Goal: Task Accomplishment & Management: Use online tool/utility

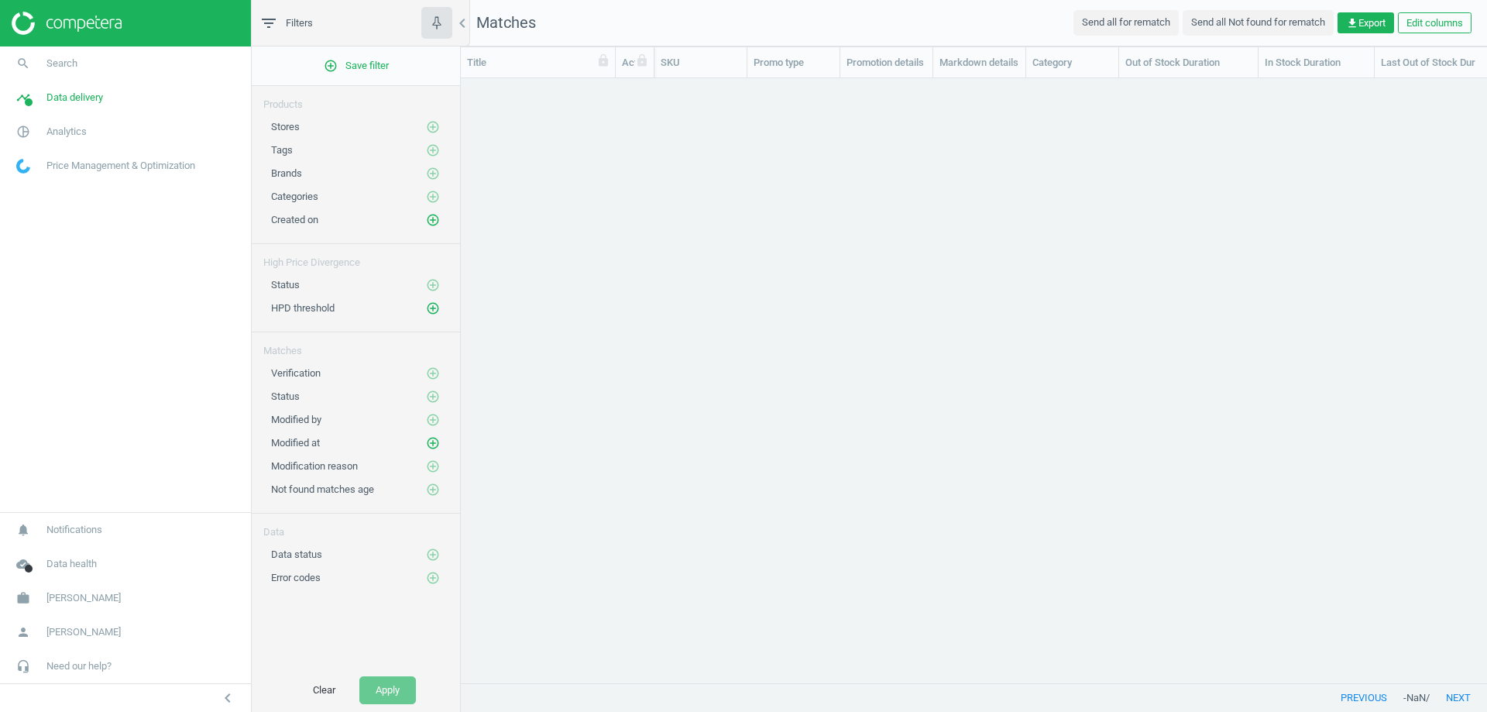
scroll to position [581, 1015]
click at [322, 691] on button "Clear" at bounding box center [324, 690] width 55 height 28
click at [436, 128] on icon "add_circle_outline" at bounding box center [433, 127] width 14 height 14
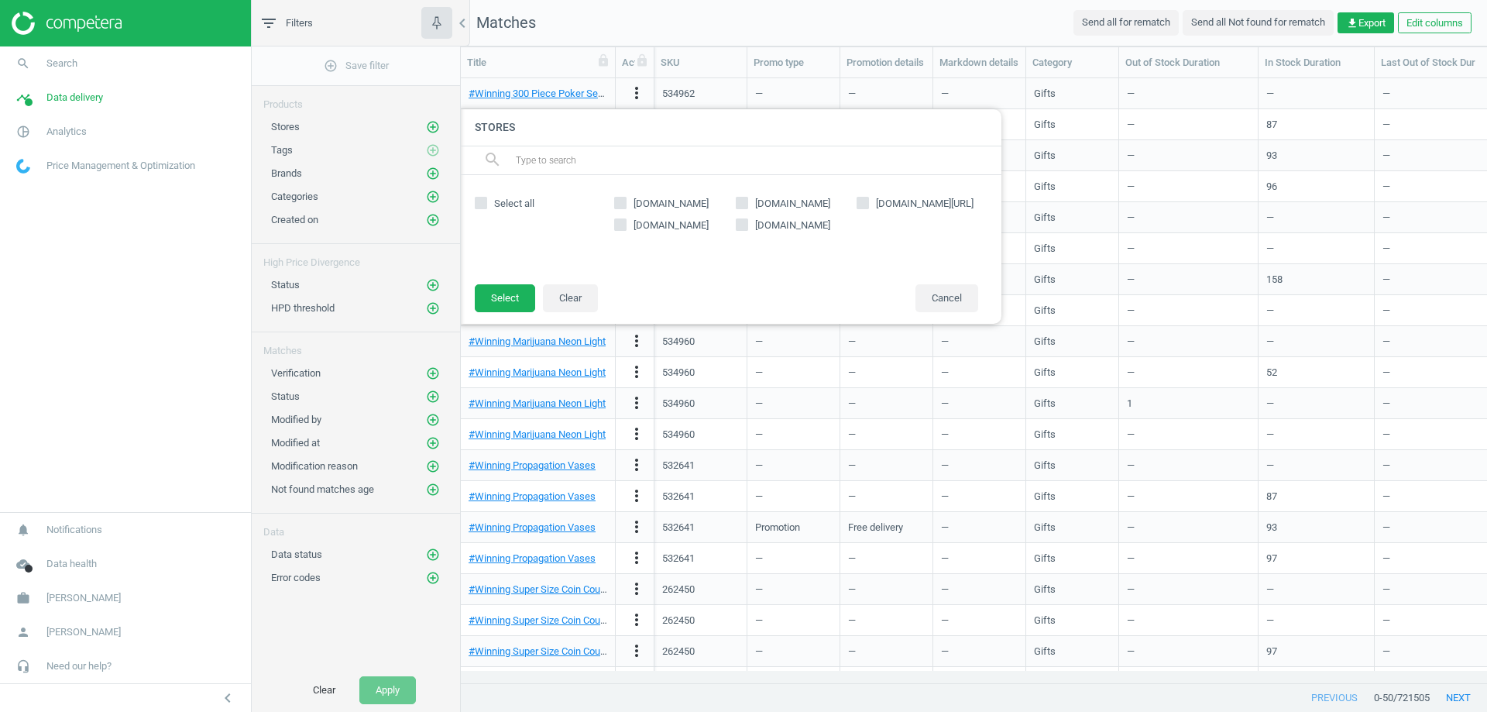
click at [647, 205] on span "[DOMAIN_NAME]" at bounding box center [671, 204] width 81 height 14
click at [626, 205] on input "[DOMAIN_NAME]" at bounding box center [621, 203] width 10 height 10
checkbox input "true"
click at [504, 296] on button "Select" at bounding box center [505, 298] width 60 height 28
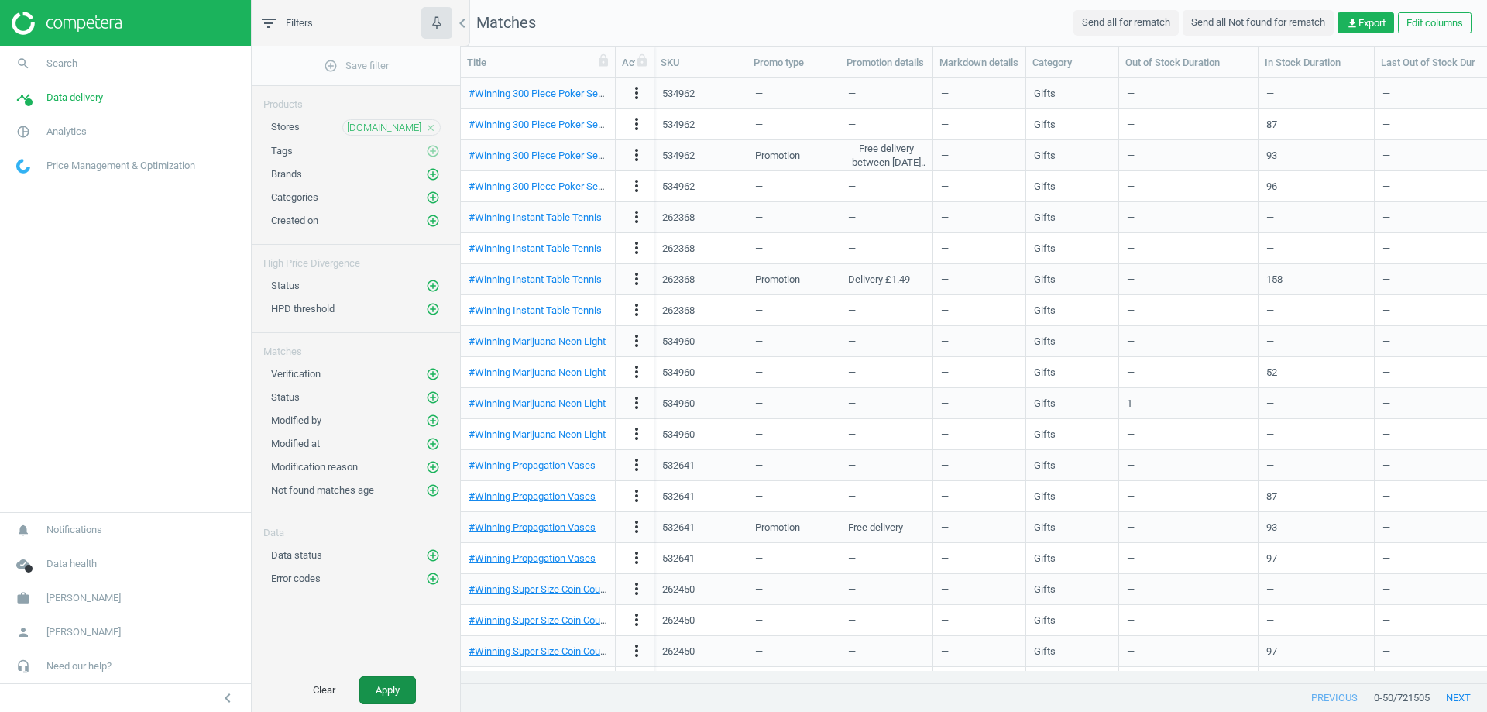
click at [399, 693] on button "Apply" at bounding box center [387, 690] width 57 height 28
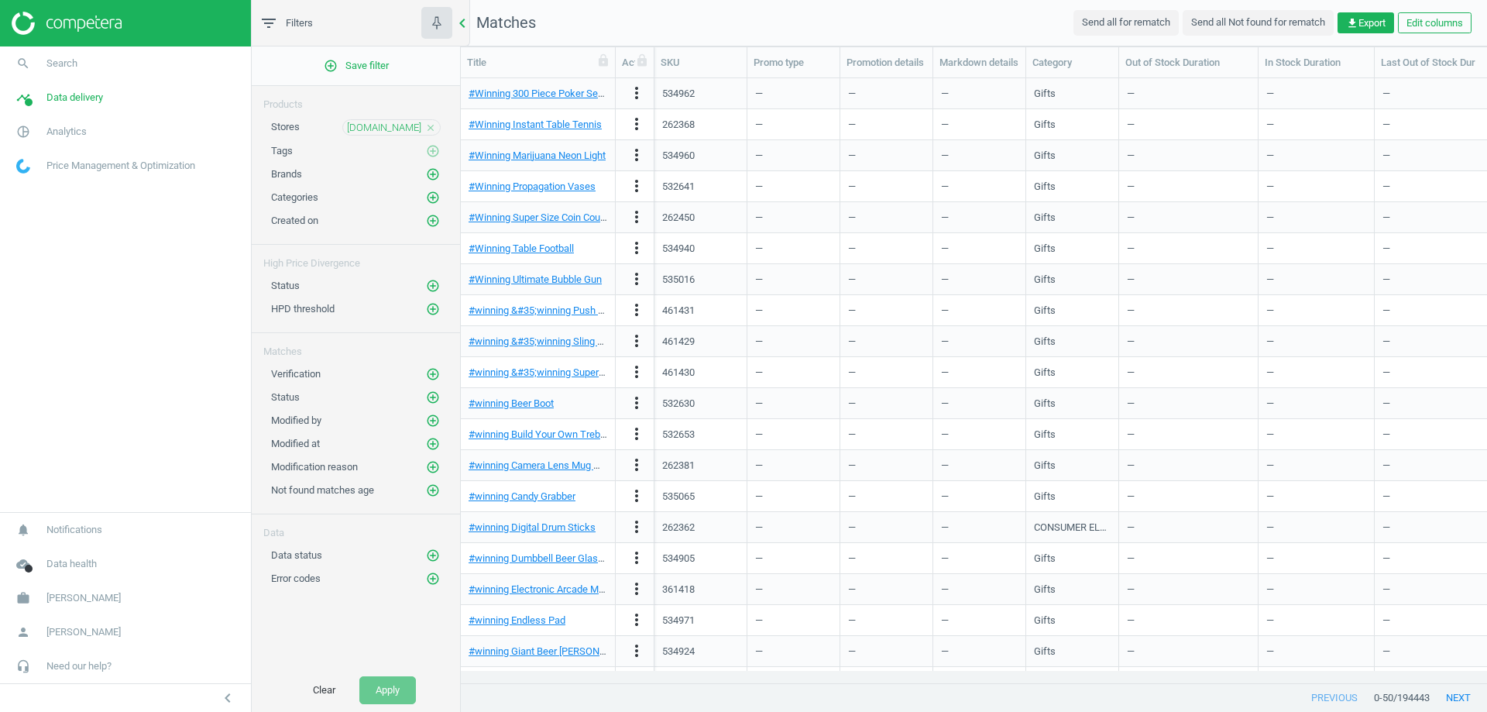
click at [463, 26] on icon "chevron_left" at bounding box center [462, 23] width 19 height 19
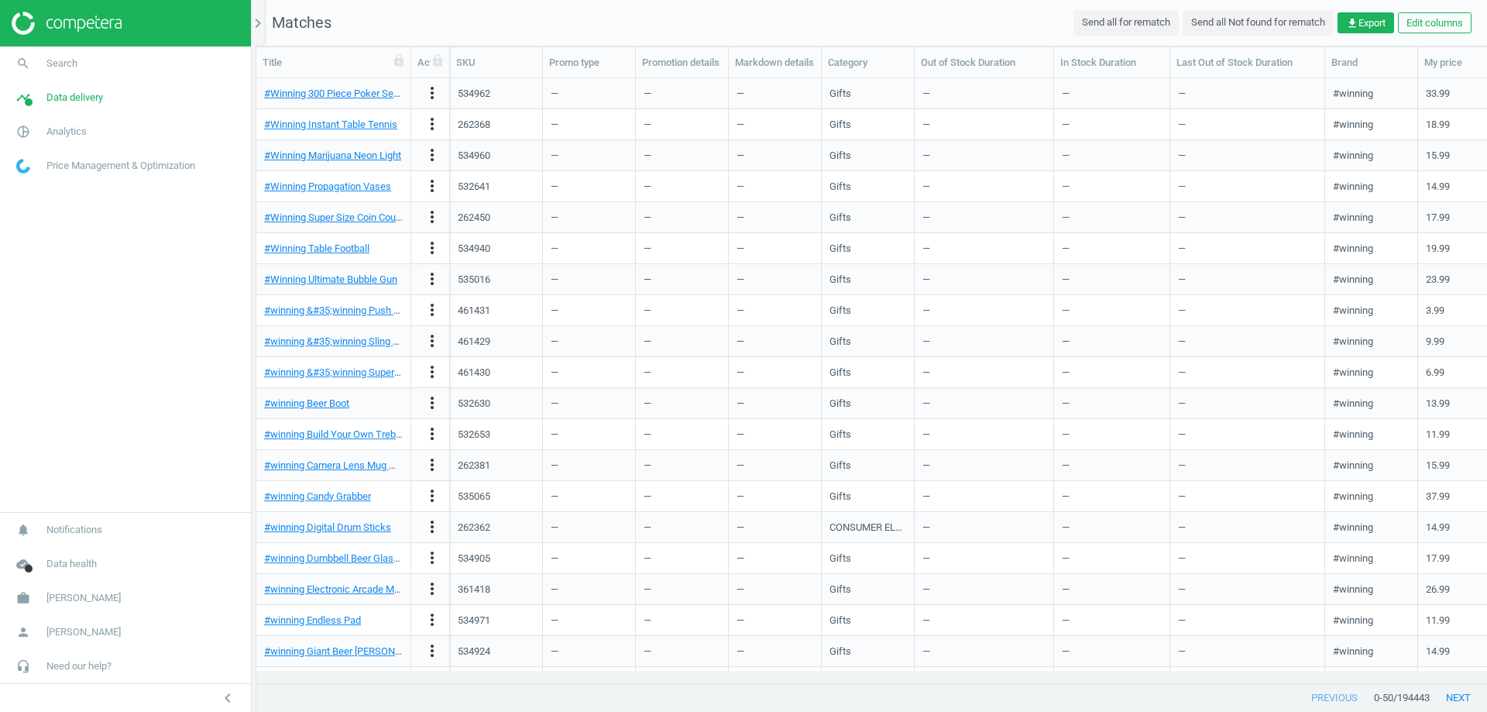
scroll to position [581, 1219]
click at [256, 24] on icon "chevron_right" at bounding box center [258, 23] width 19 height 19
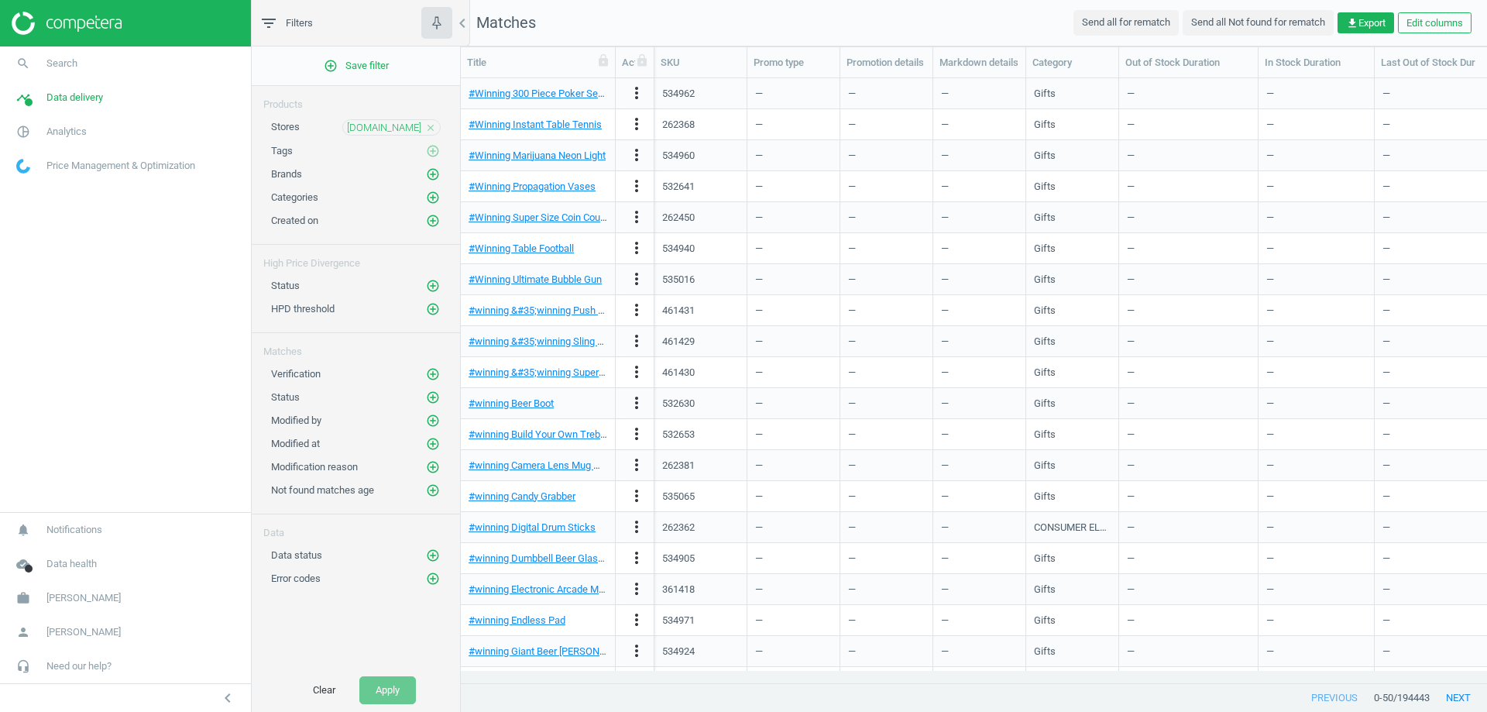
scroll to position [581, 1015]
click at [432, 177] on icon "add_circle_outline" at bounding box center [433, 174] width 14 height 14
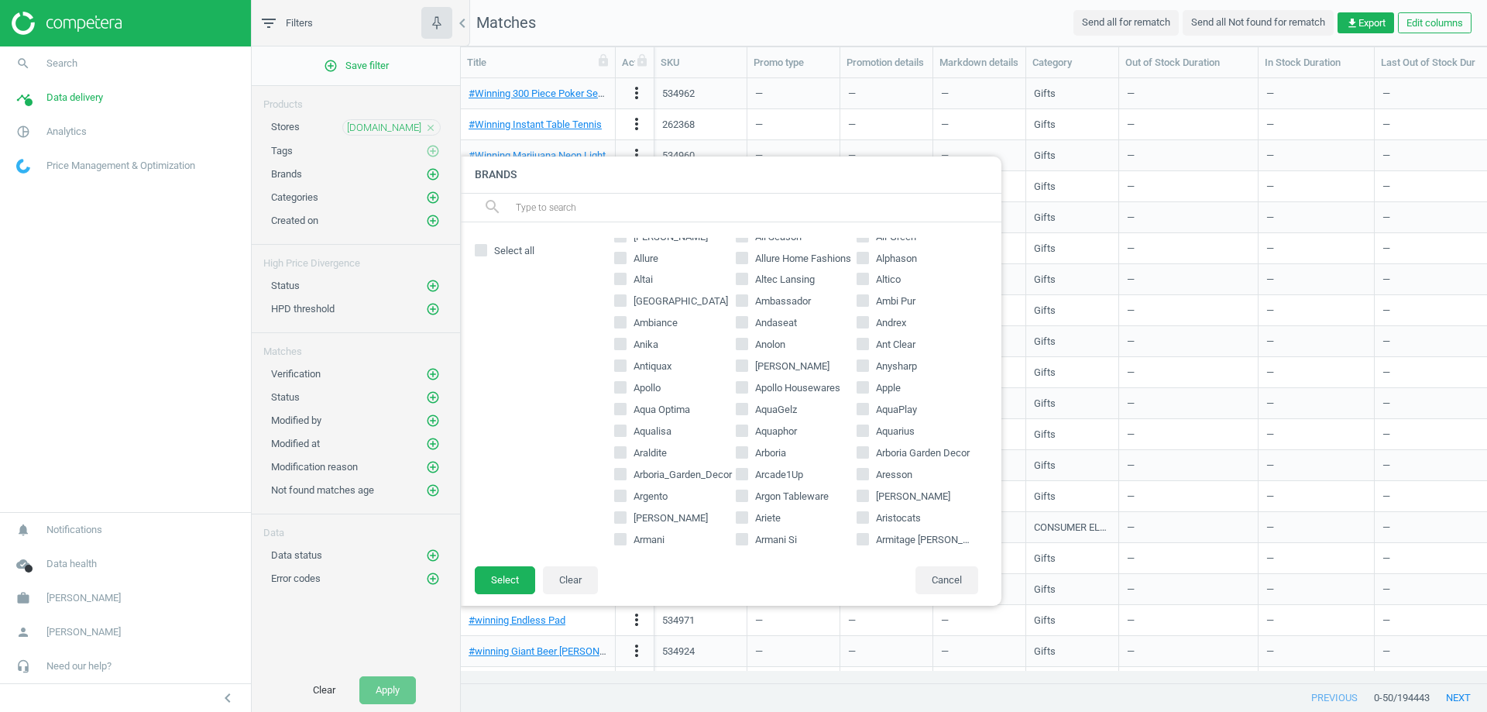
scroll to position [620, 0]
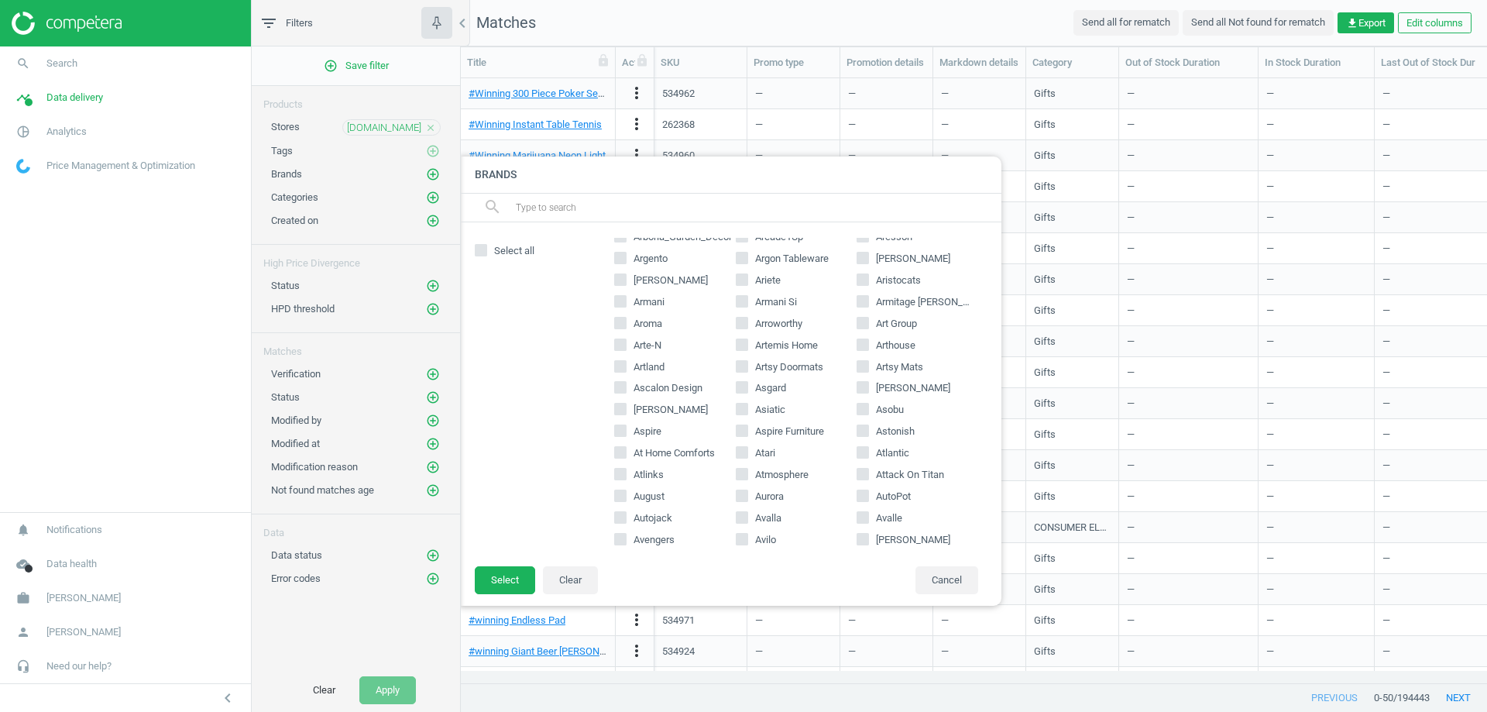
click at [582, 212] on input "text" at bounding box center [752, 207] width 476 height 25
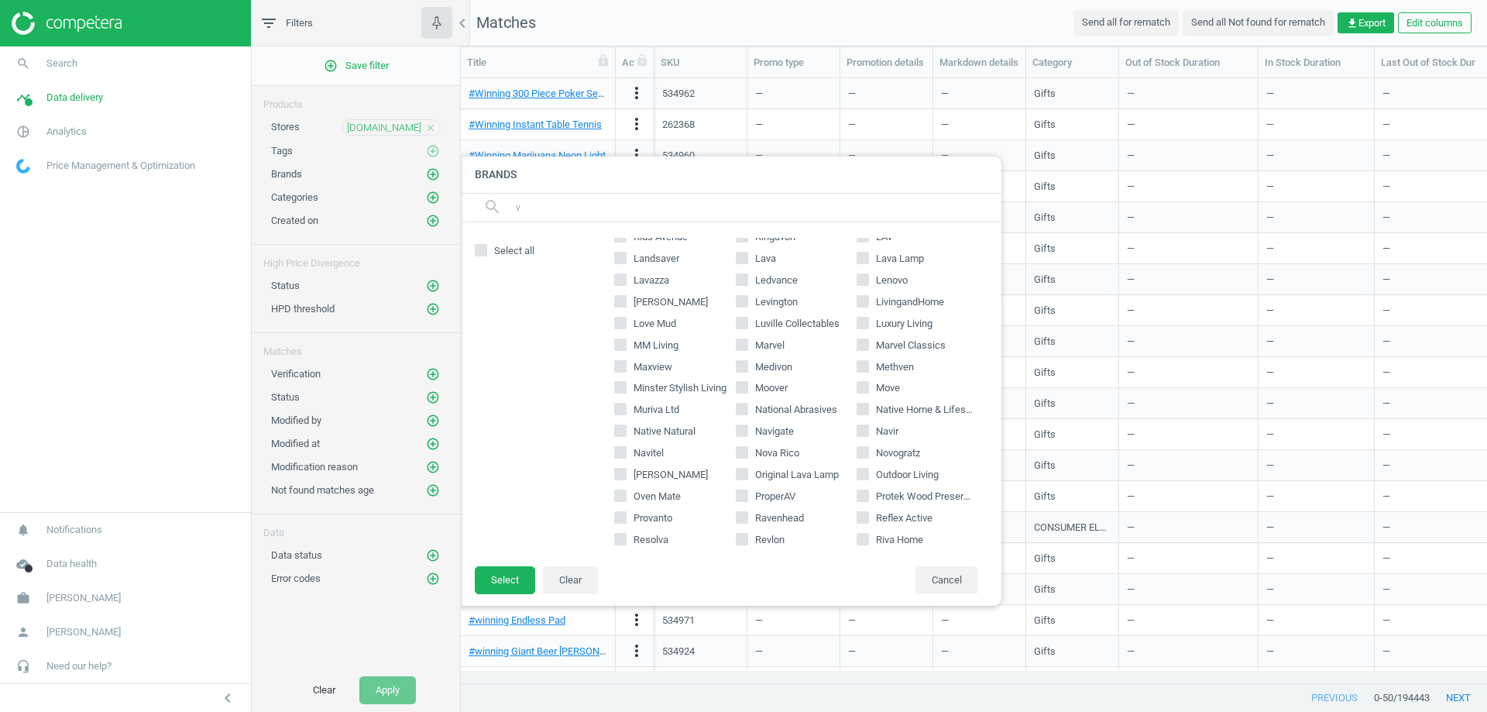
scroll to position [0, 0]
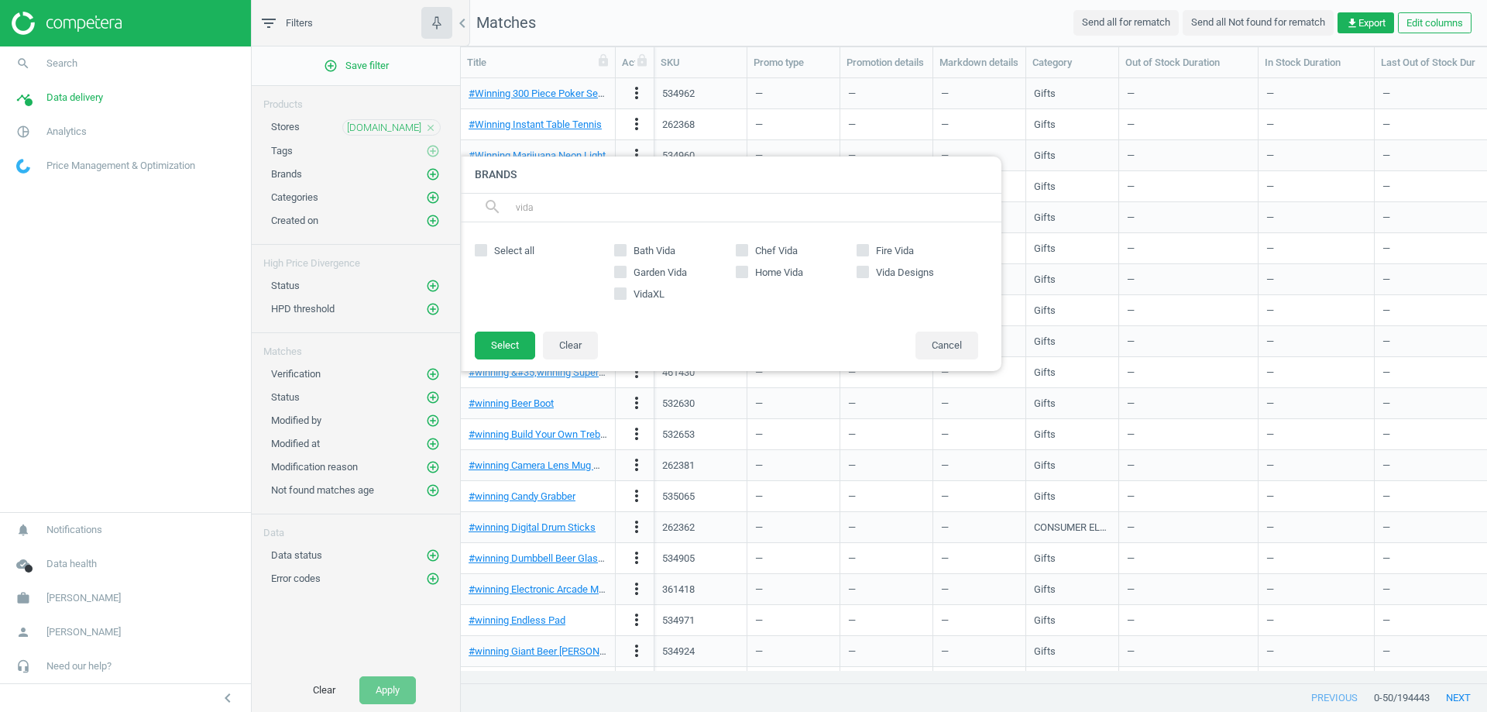
type input "vida"
click at [639, 293] on span "VidaXL" at bounding box center [649, 294] width 37 height 14
click at [626, 293] on input "VidaXL" at bounding box center [621, 293] width 10 height 10
checkbox input "true"
click at [517, 347] on button "Select" at bounding box center [505, 346] width 60 height 28
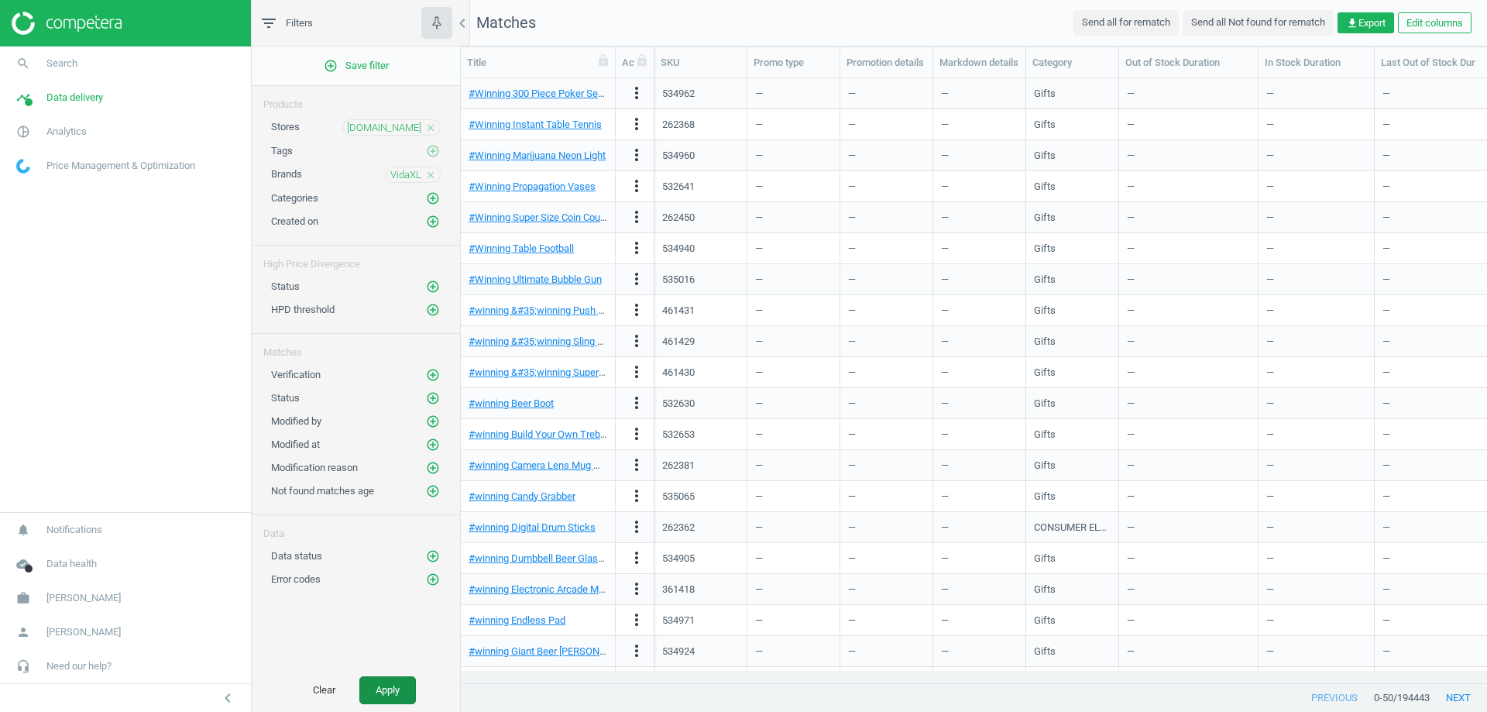
click at [383, 690] on button "Apply" at bounding box center [387, 690] width 57 height 28
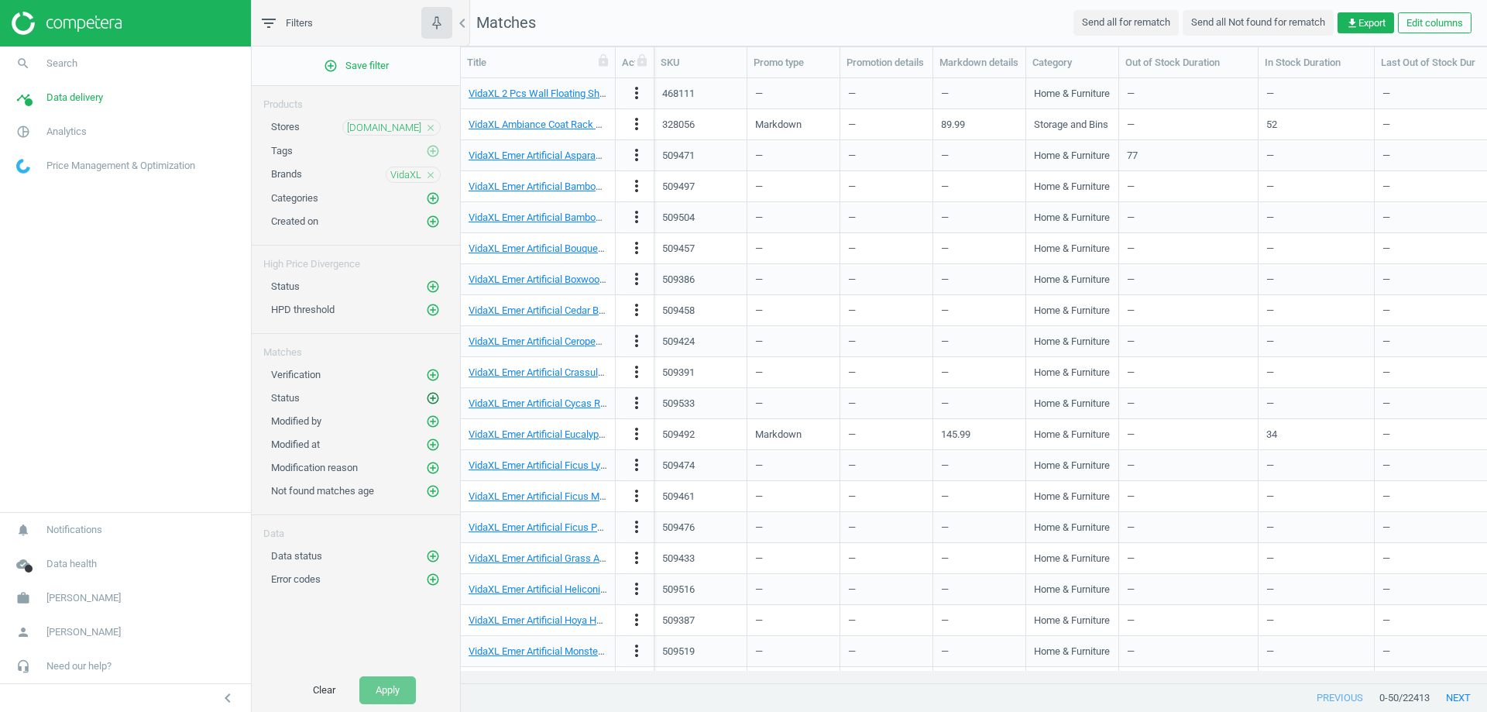
click at [433, 403] on icon "add_circle_outline" at bounding box center [433, 398] width 14 height 14
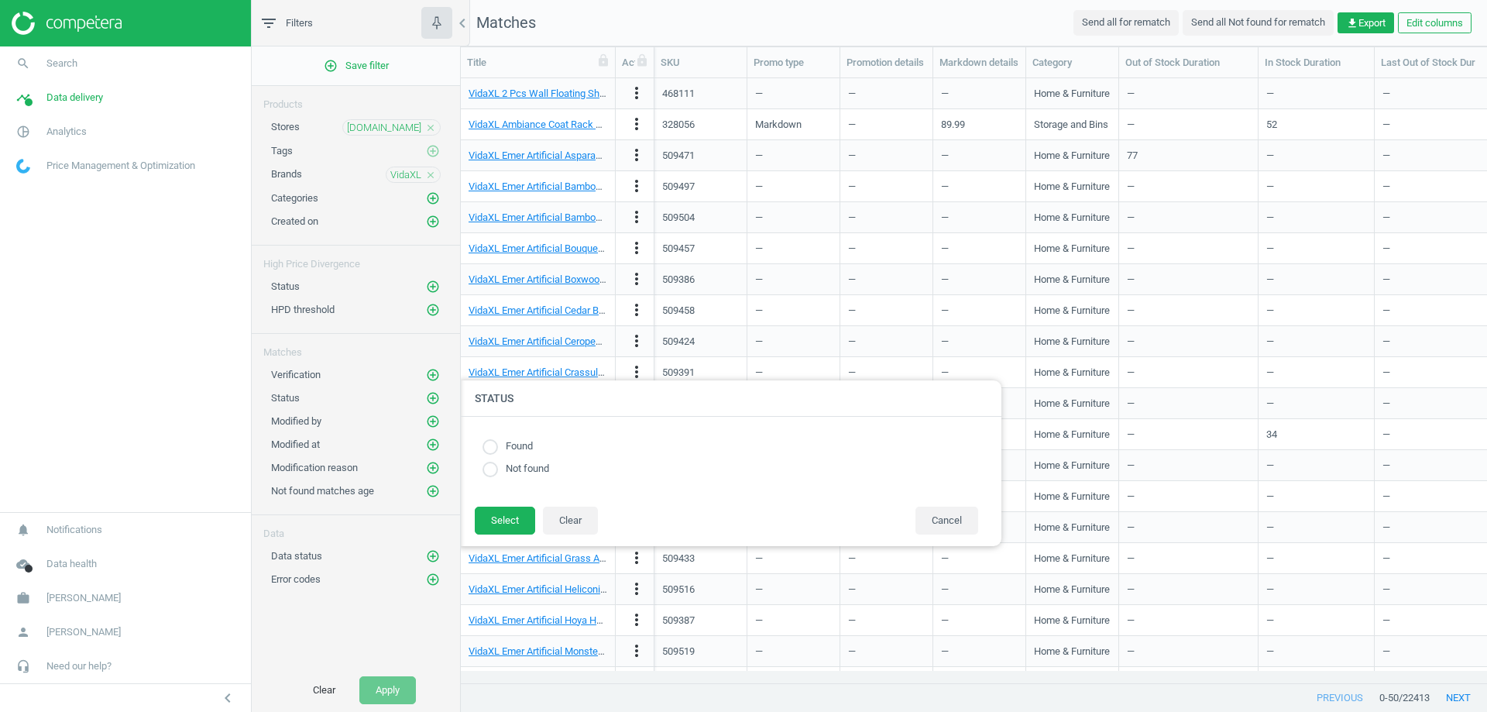
click at [489, 446] on input "radio" at bounding box center [490, 445] width 15 height 15
radio input "true"
click at [516, 518] on button "Select" at bounding box center [505, 521] width 60 height 28
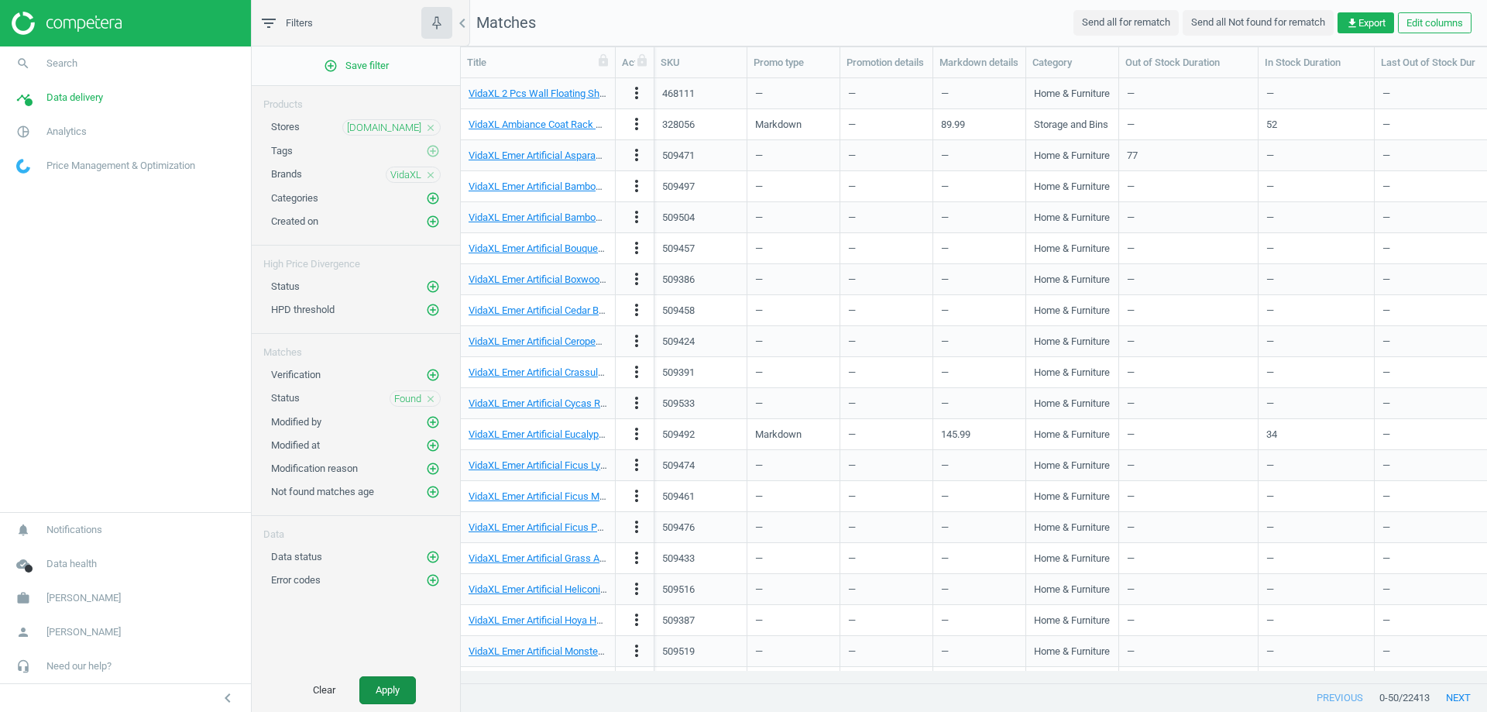
click at [389, 690] on button "Apply" at bounding box center [387, 690] width 57 height 28
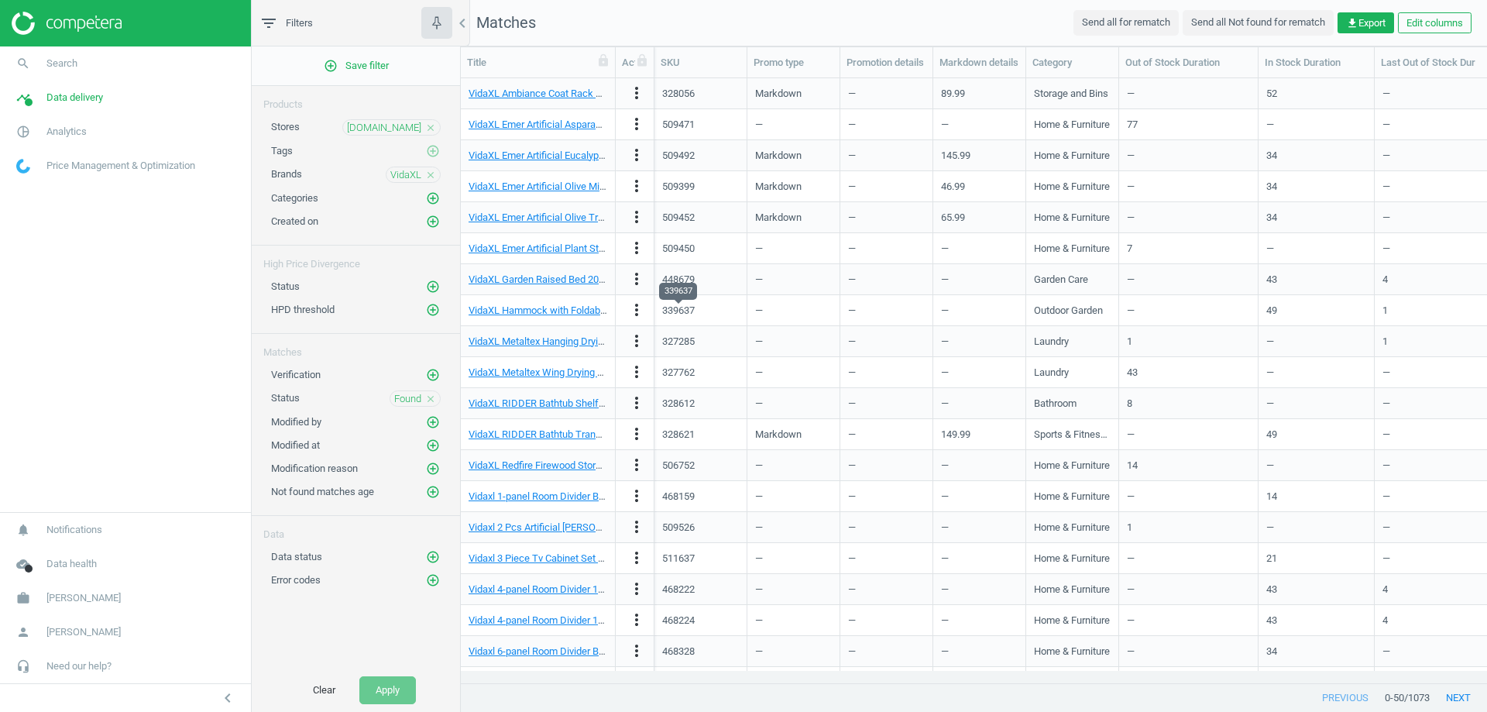
click at [685, 308] on div "339637" at bounding box center [678, 311] width 33 height 14
copy div "339637"
click at [554, 310] on link "VidaXL Hammock with Foldable Stand Brown" at bounding box center [568, 310] width 198 height 12
click at [638, 308] on icon "more_vert" at bounding box center [637, 310] width 19 height 19
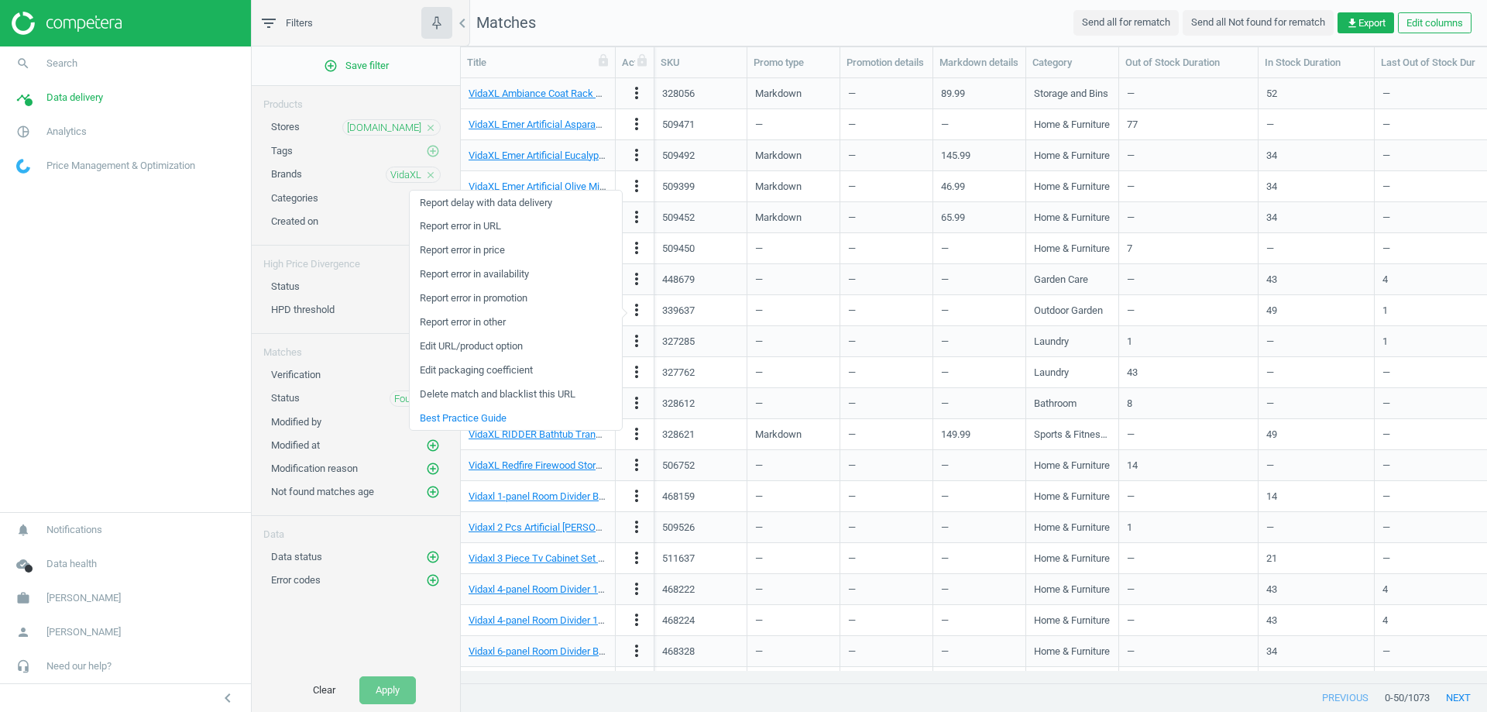
click at [823, 309] on div "—" at bounding box center [793, 310] width 77 height 27
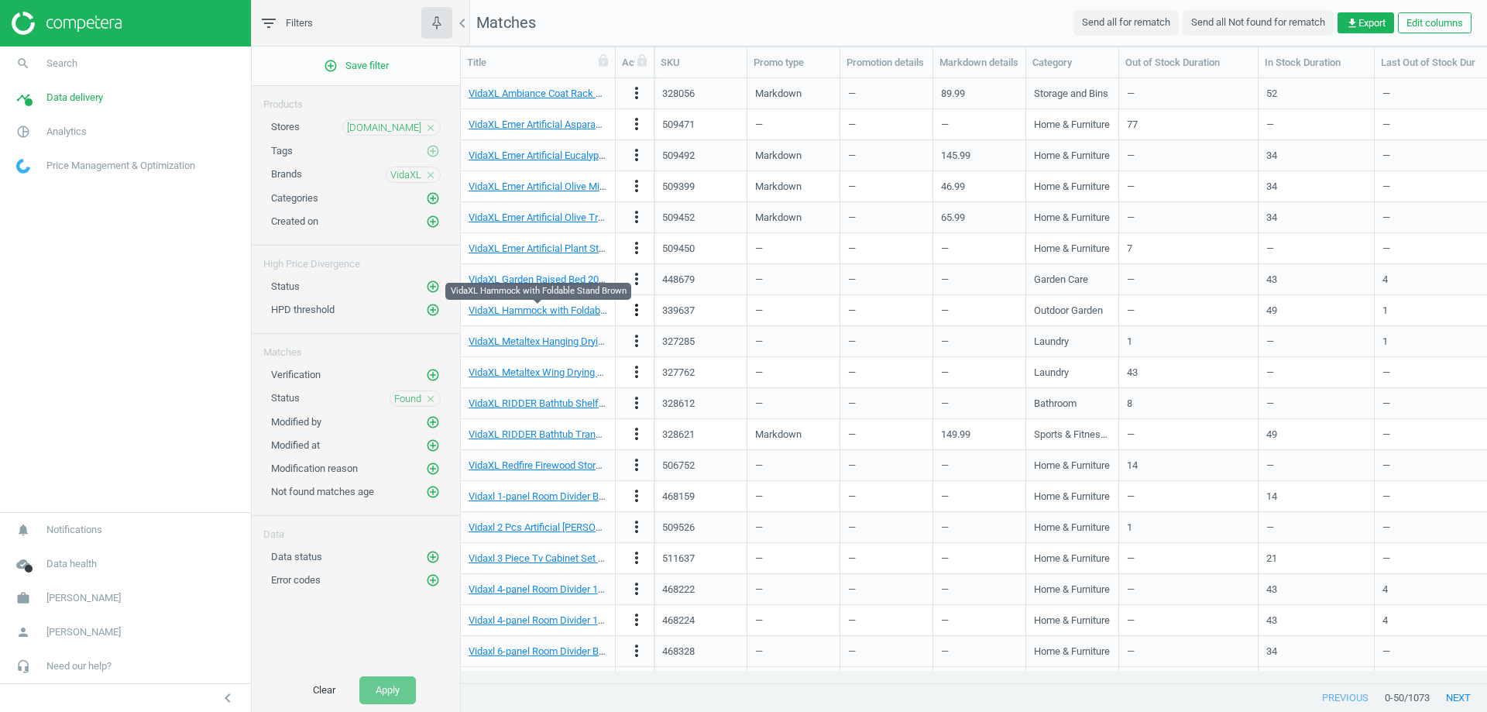
drag, startPoint x: 582, startPoint y: 313, endPoint x: 631, endPoint y: 308, distance: 49.0
click at [630, 308] on icon "more_vert" at bounding box center [637, 310] width 19 height 19
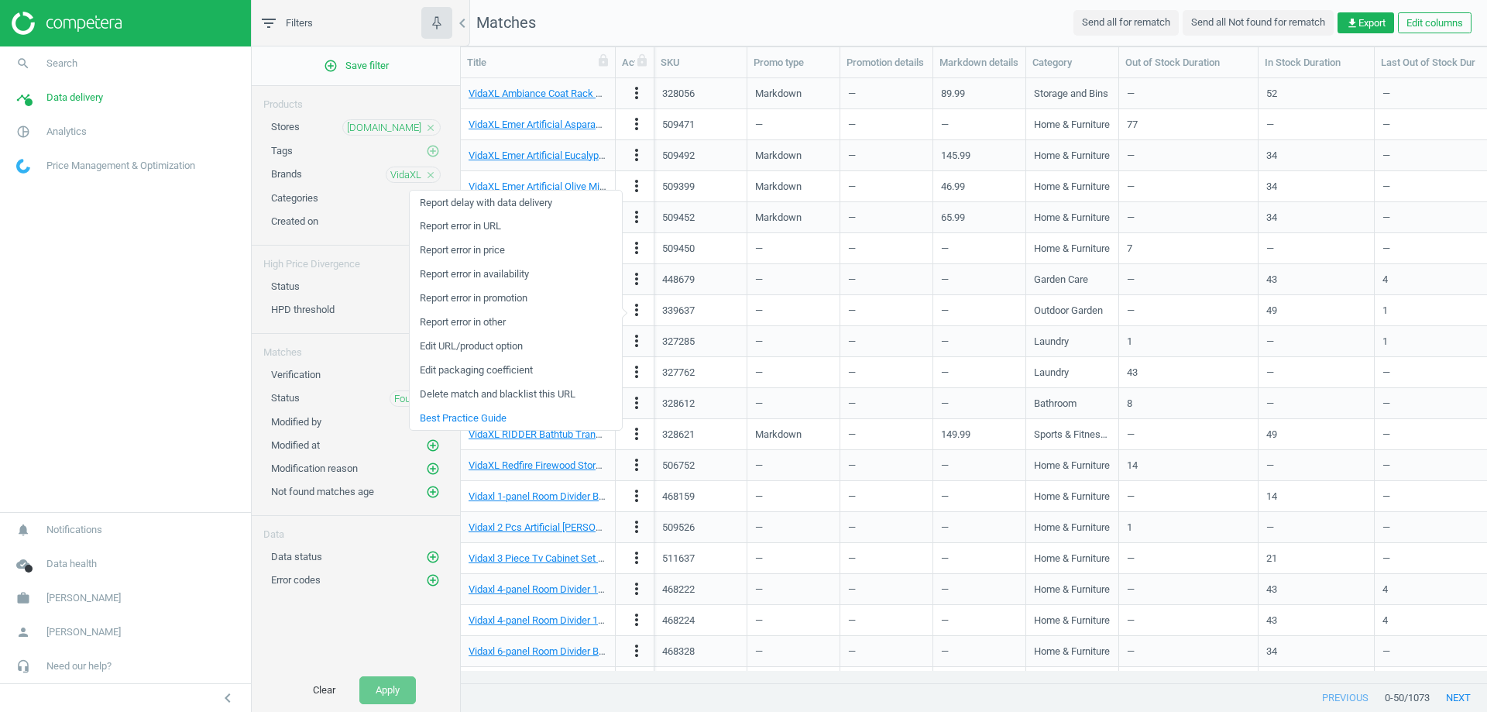
click at [522, 346] on link "Edit URL/product option" at bounding box center [516, 347] width 212 height 24
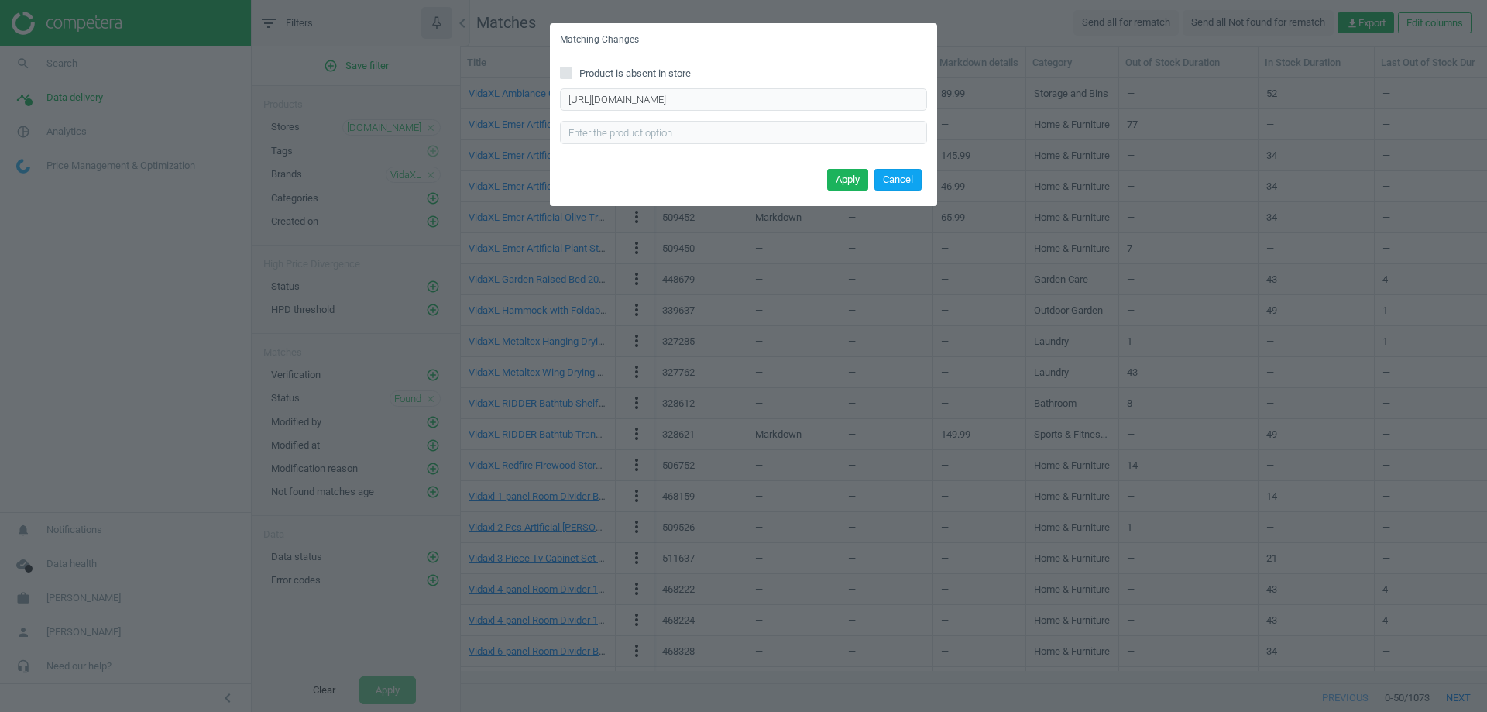
click at [892, 178] on button "Cancel" at bounding box center [898, 180] width 47 height 22
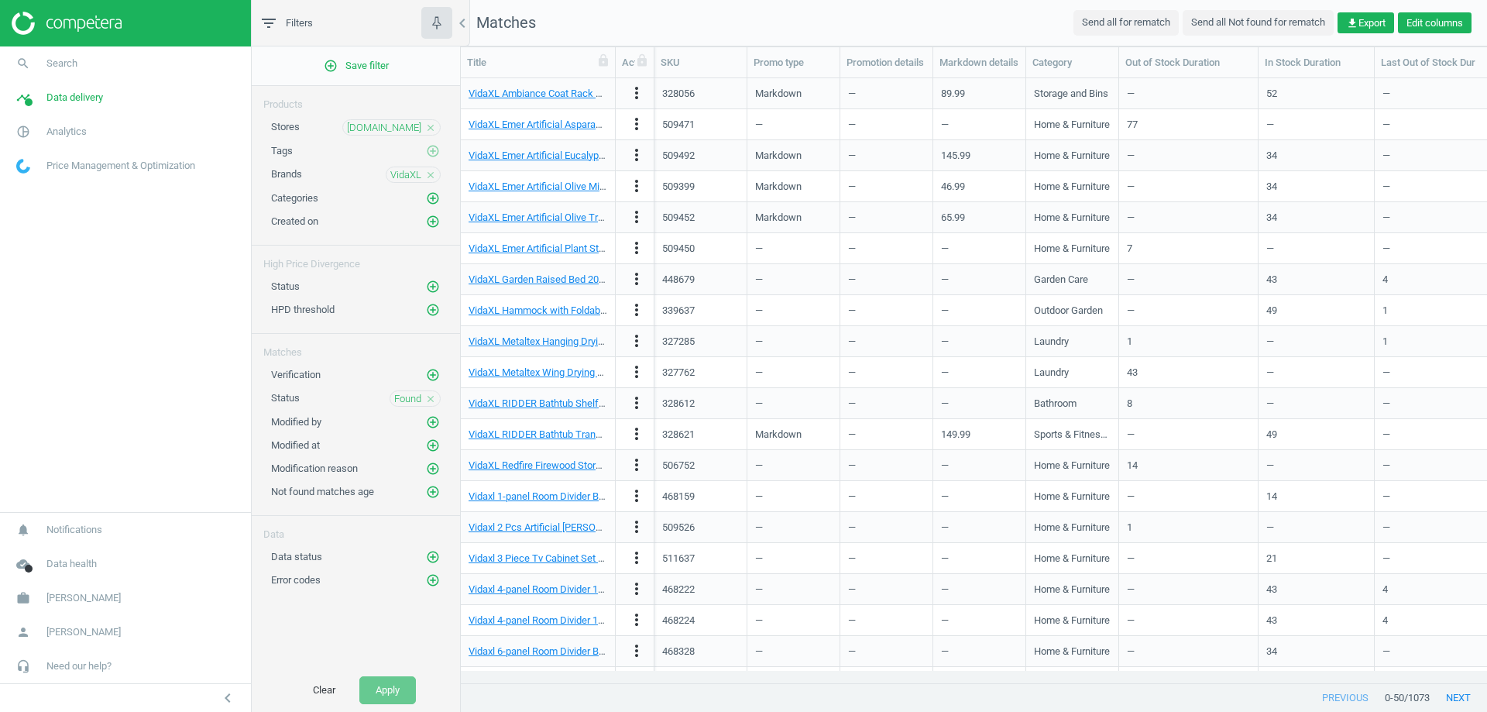
click at [1434, 28] on button "Edit columns" at bounding box center [1435, 23] width 74 height 22
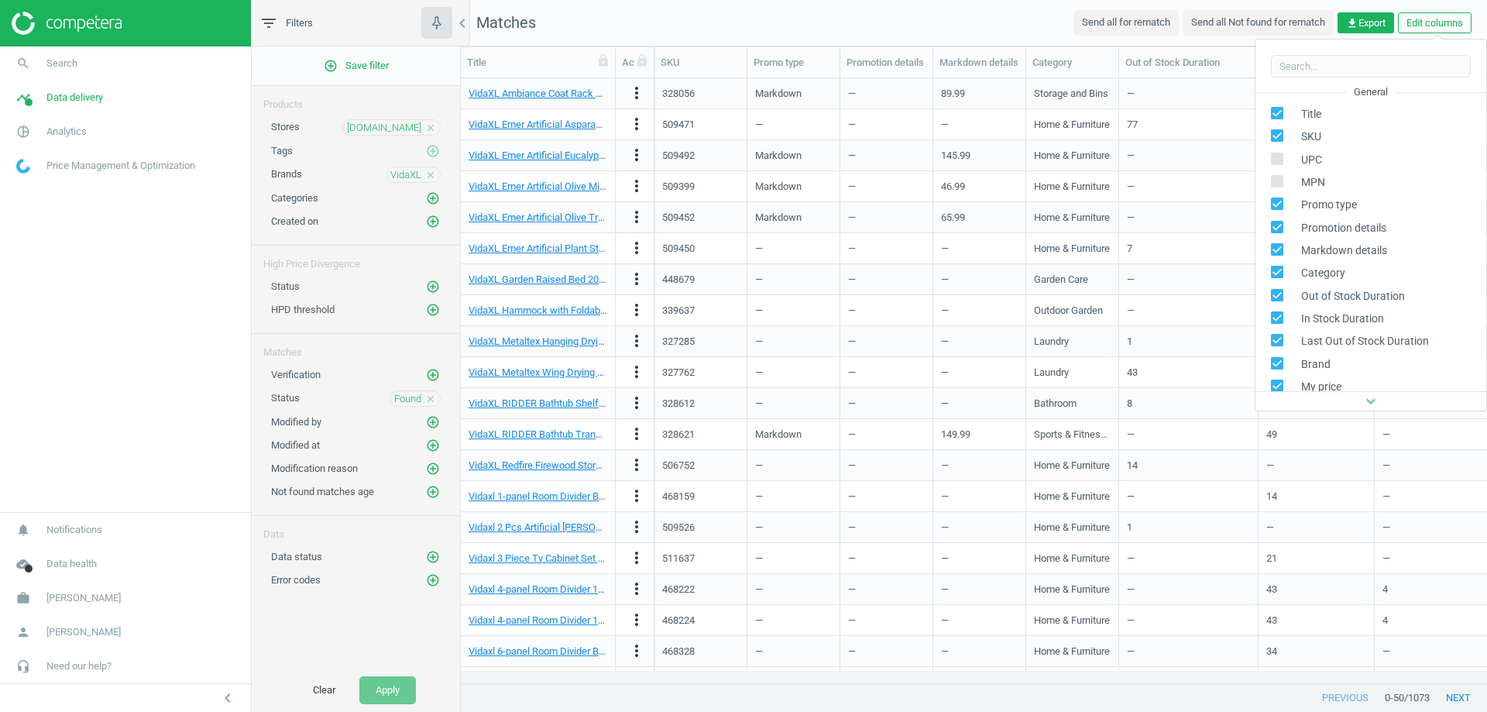
click at [1278, 181] on input "checkbox" at bounding box center [1278, 182] width 10 height 10
checkbox input "true"
click at [1281, 158] on input "checkbox" at bounding box center [1278, 158] width 10 height 10
checkbox input "true"
click at [1013, 46] on div "Title Actions SKU Promo type Promotion details Markdown details Category Out of…" at bounding box center [974, 365] width 1027 height 638
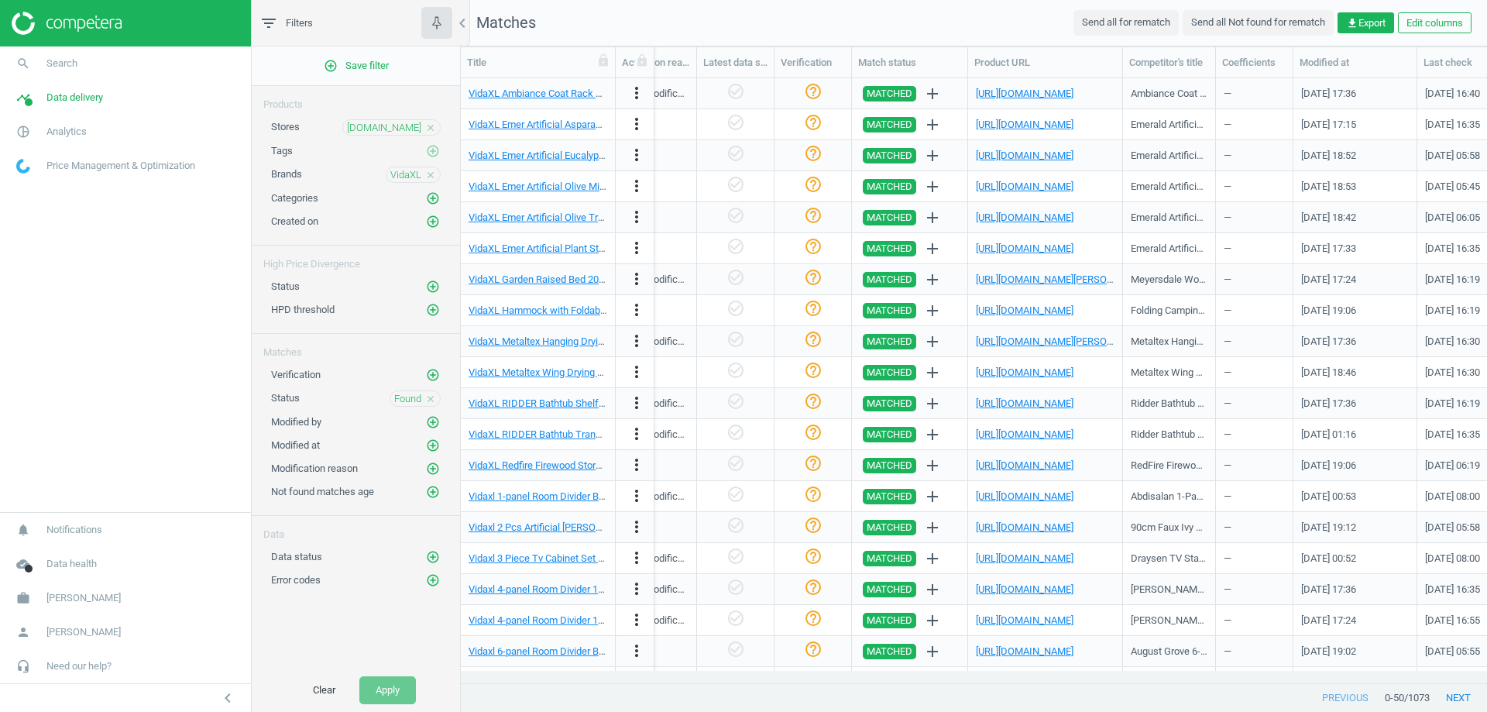
scroll to position [0, 2032]
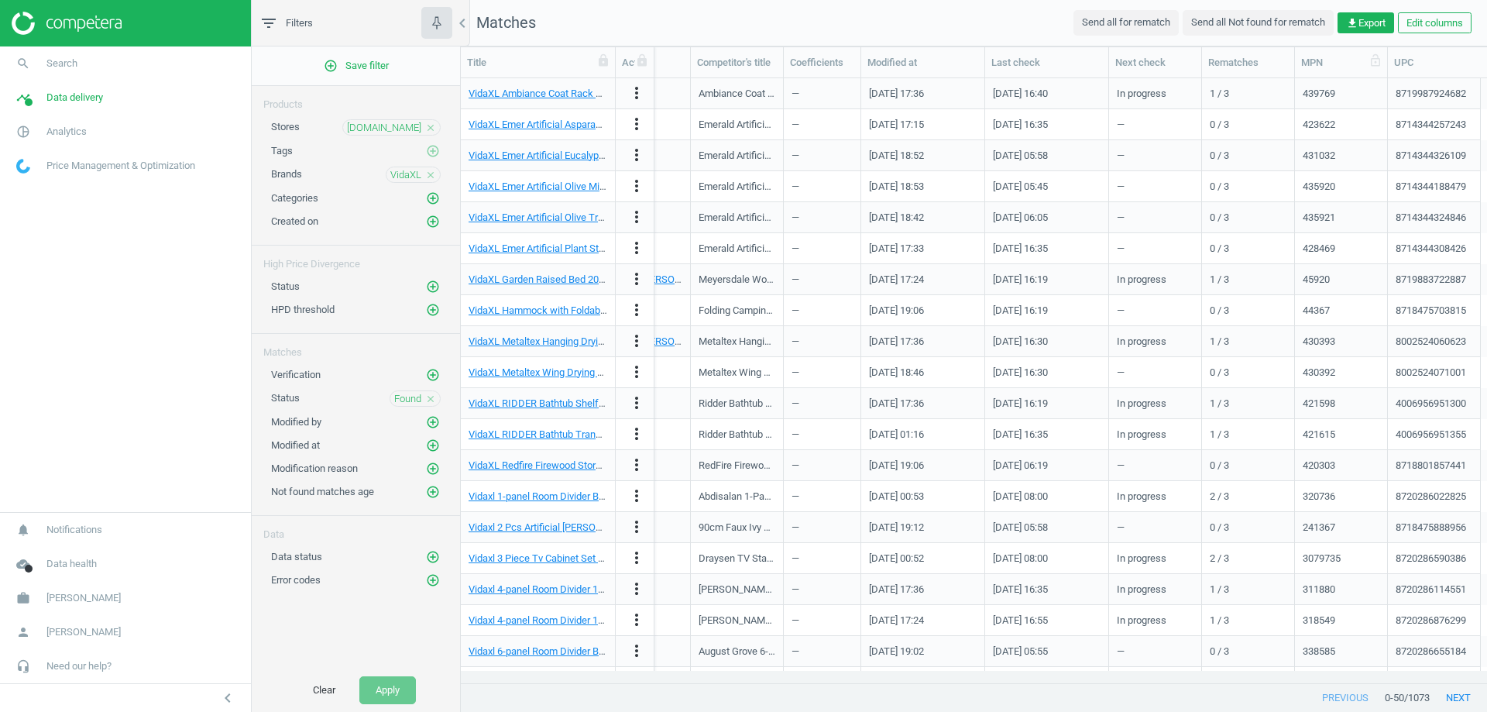
click at [1381, 70] on div at bounding box center [1387, 62] width 15 height 30
click at [1376, 60] on icon at bounding box center [1376, 60] width 14 height 14
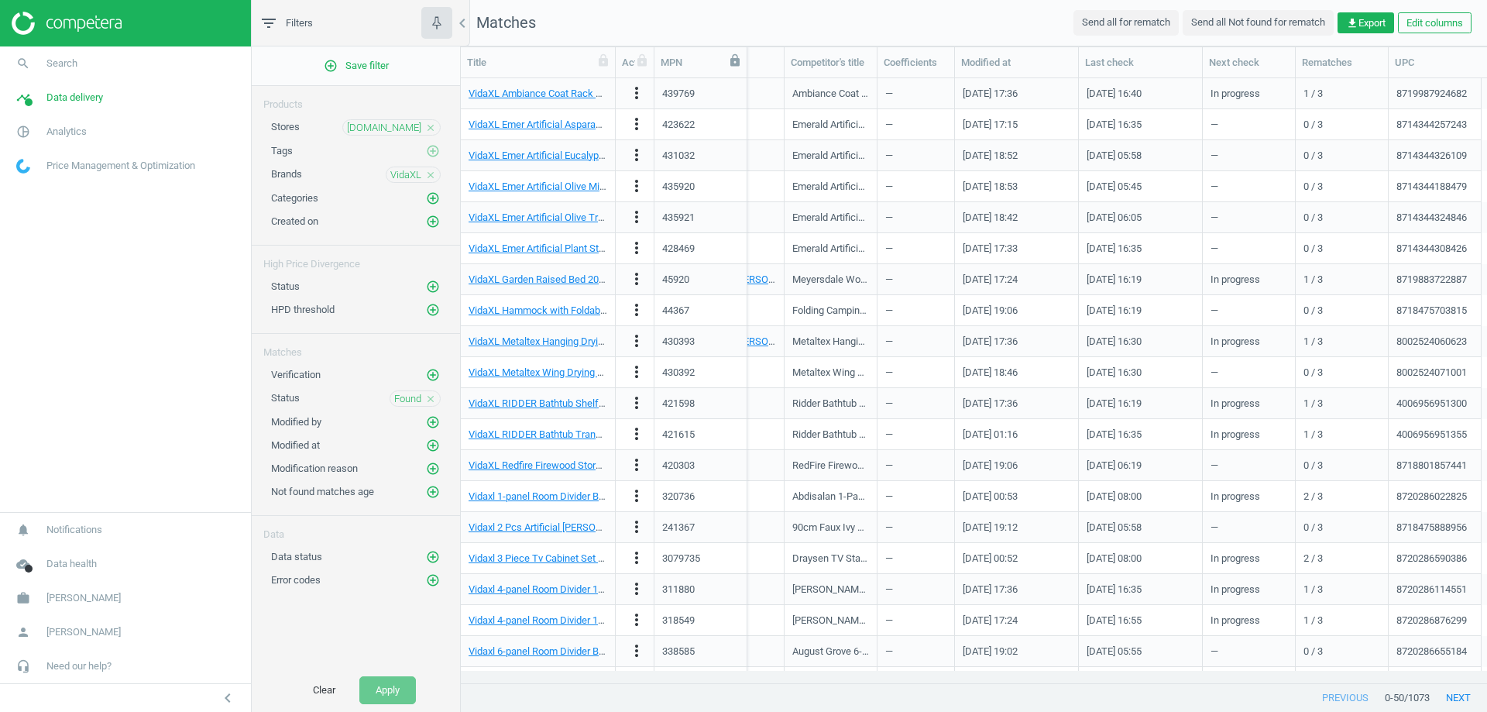
click at [731, 62] on icon at bounding box center [735, 60] width 9 height 12
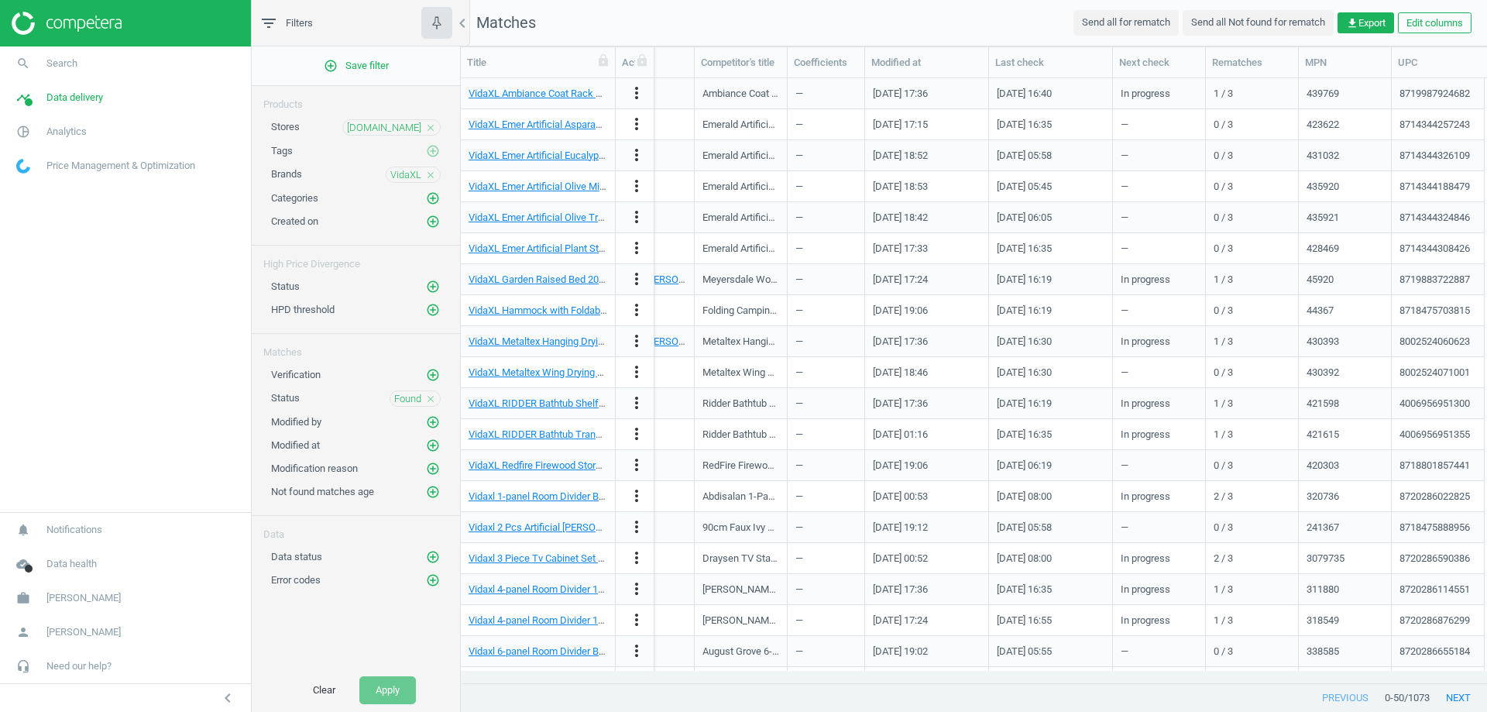
scroll to position [0, 2032]
click at [1374, 64] on icon at bounding box center [1376, 60] width 14 height 14
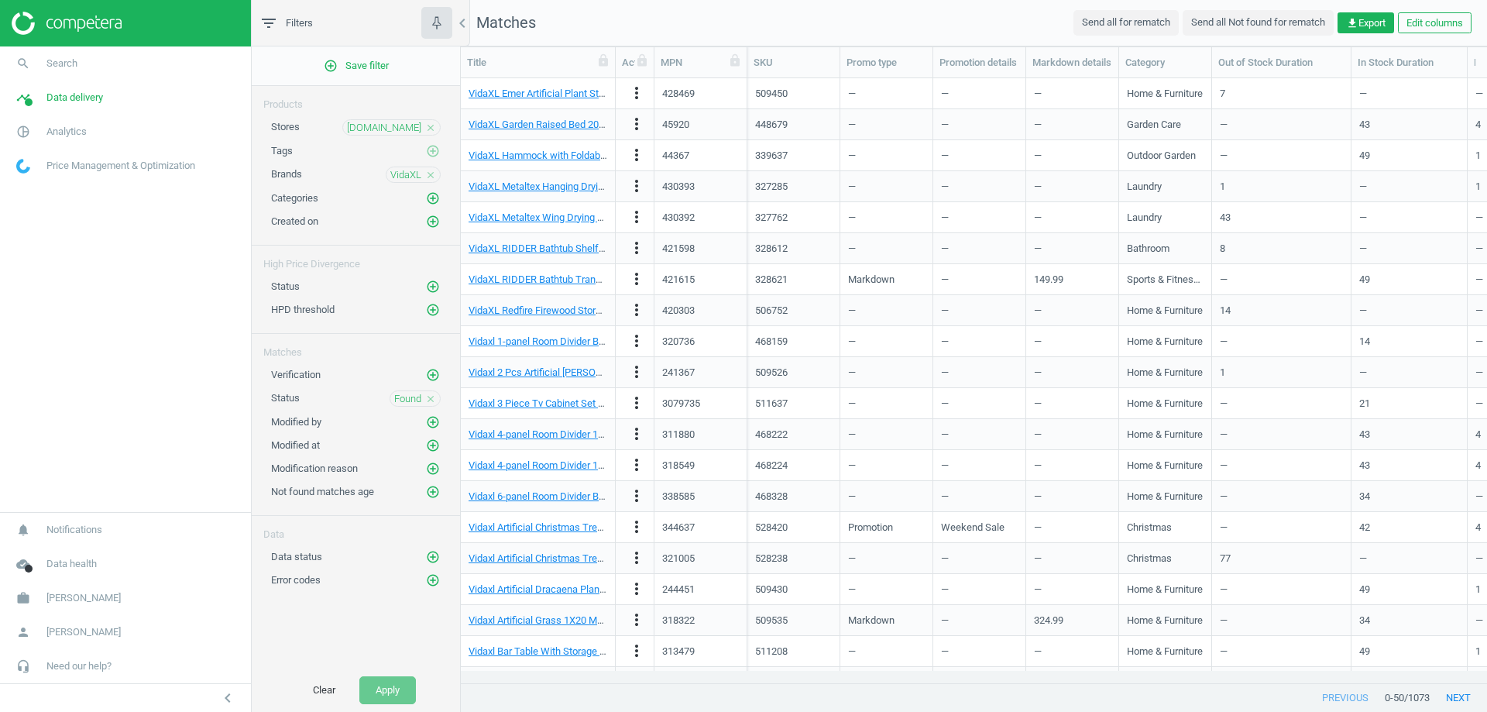
scroll to position [0, 0]
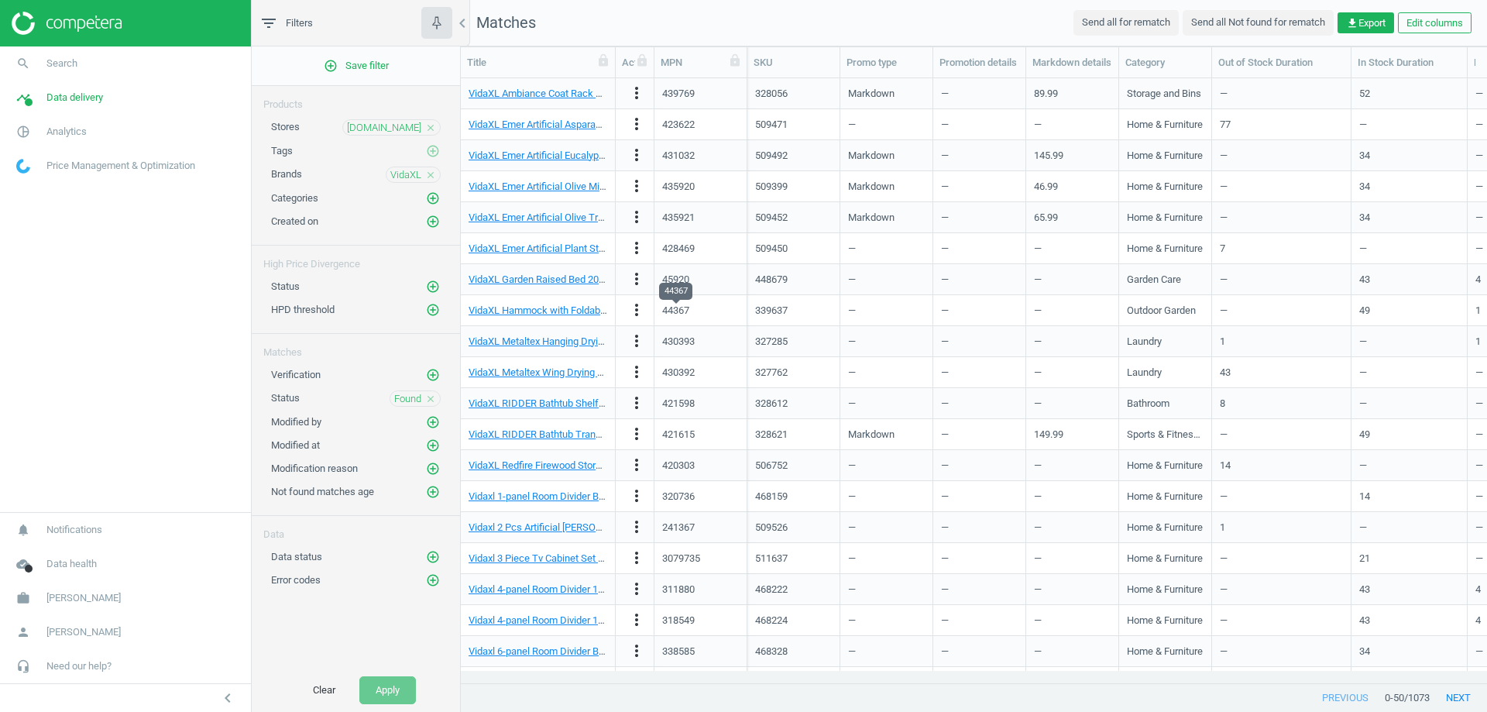
click at [668, 312] on div "44367" at bounding box center [675, 311] width 27 height 14
copy div "44367"
click at [678, 246] on div "428469" at bounding box center [678, 249] width 33 height 14
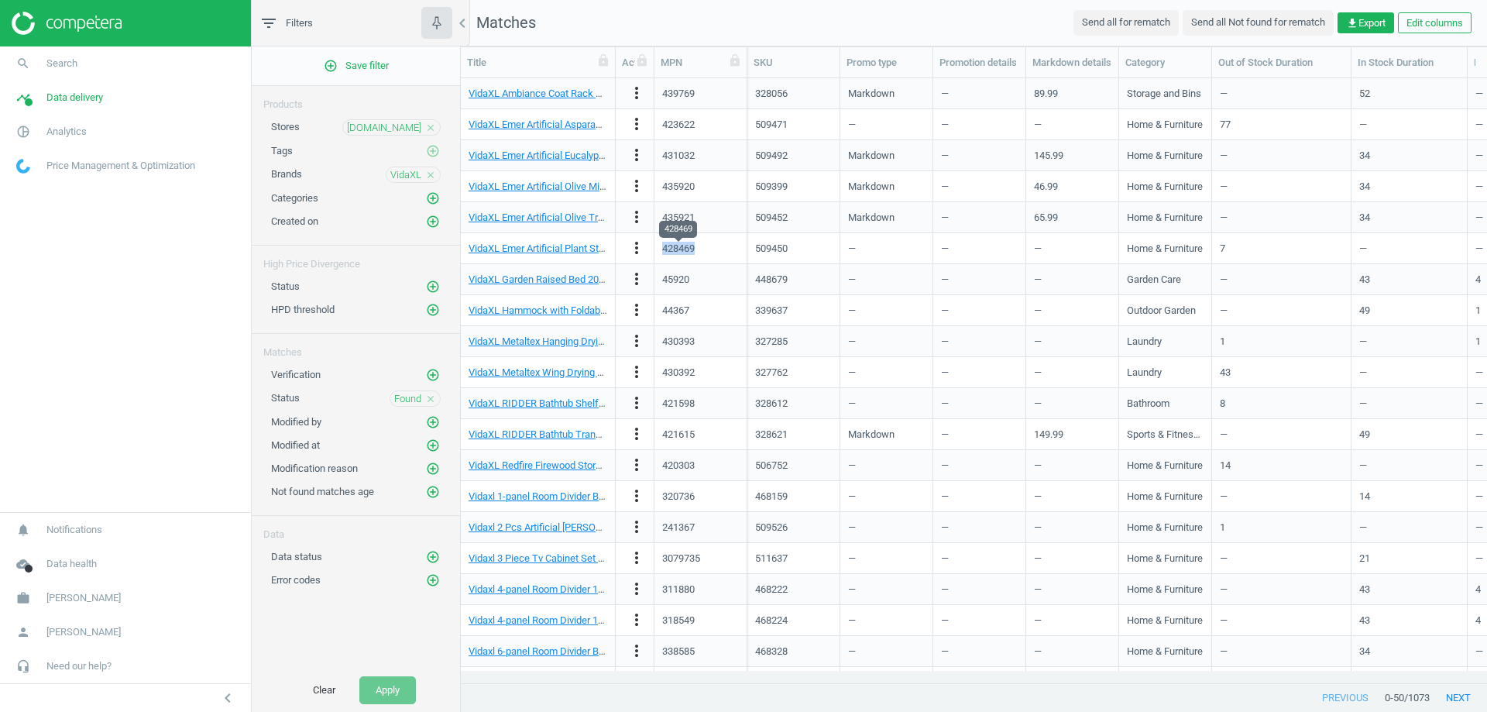
copy div "428469"
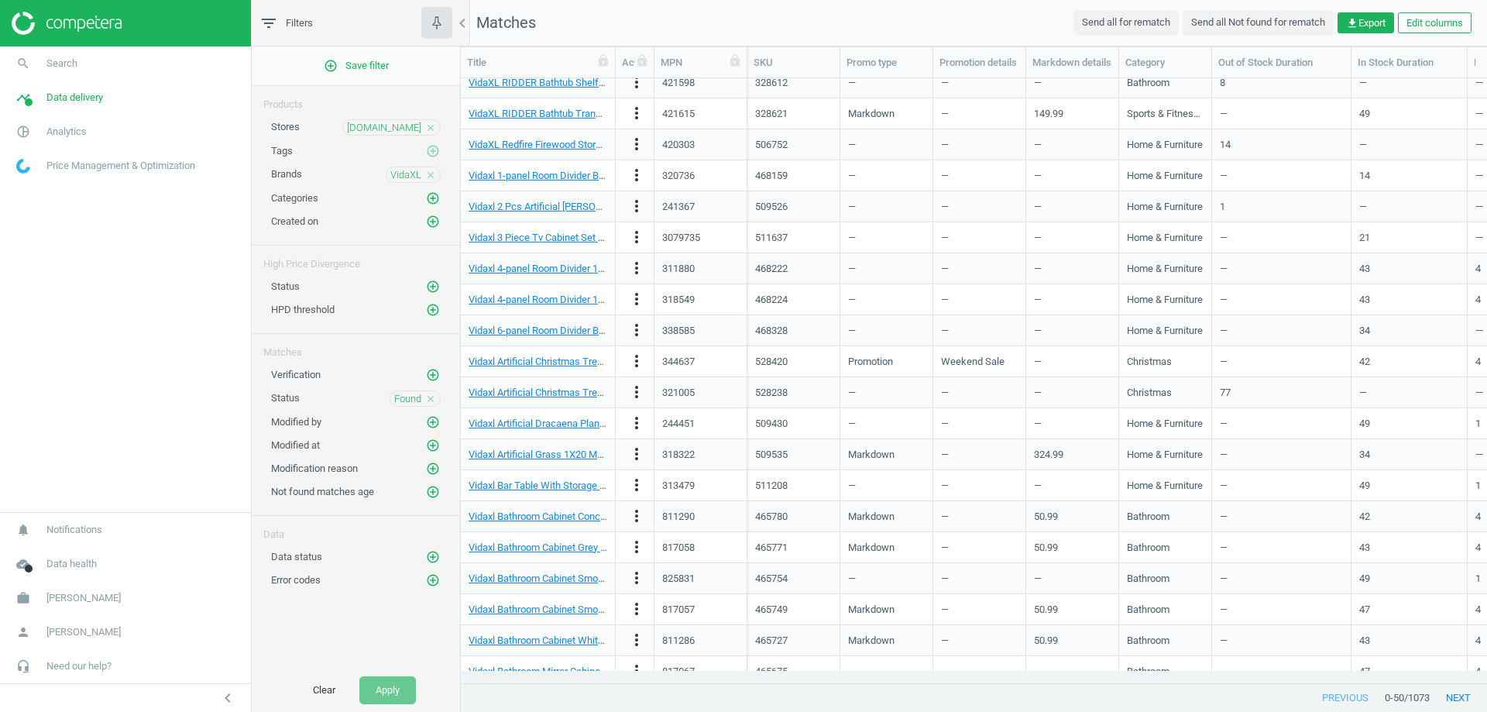
scroll to position [387, 0]
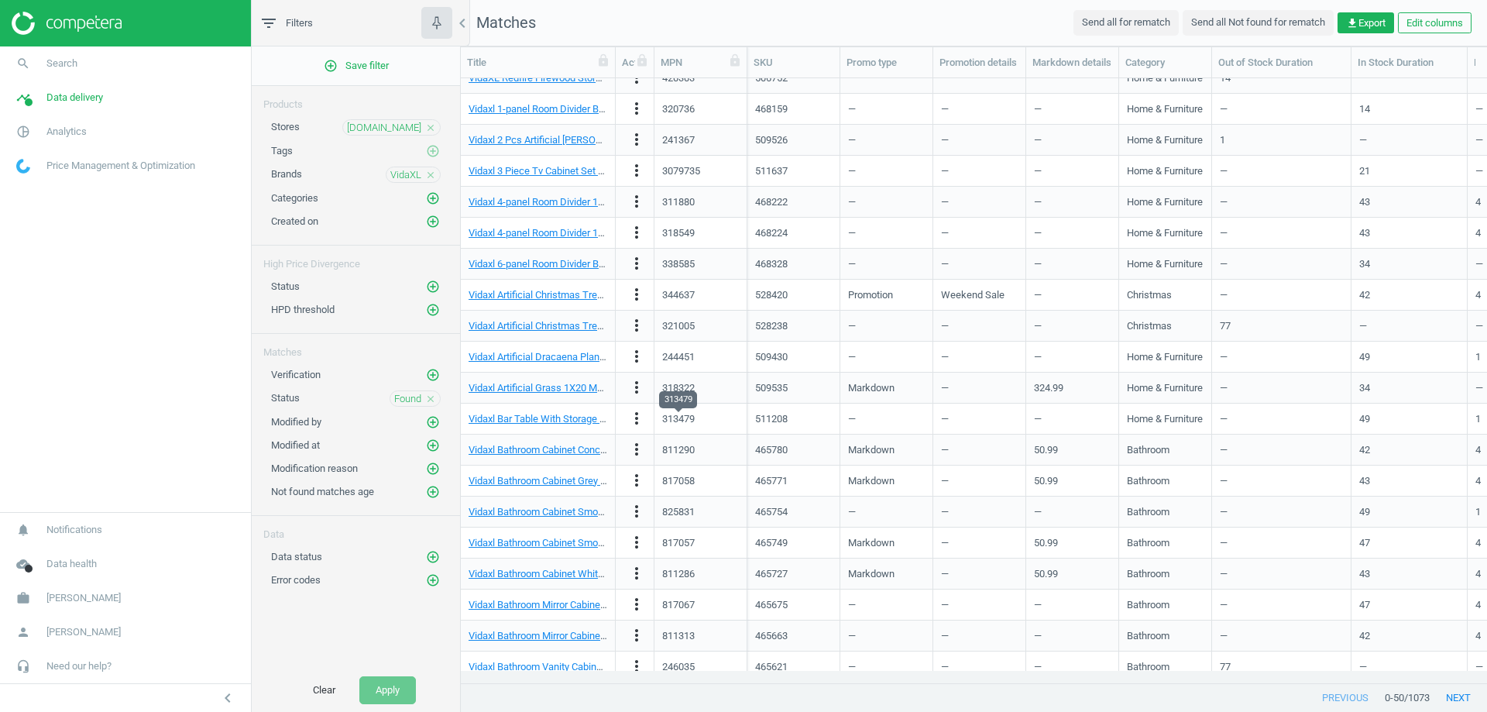
click at [669, 422] on div "313479" at bounding box center [678, 419] width 33 height 14
copy div "313479"
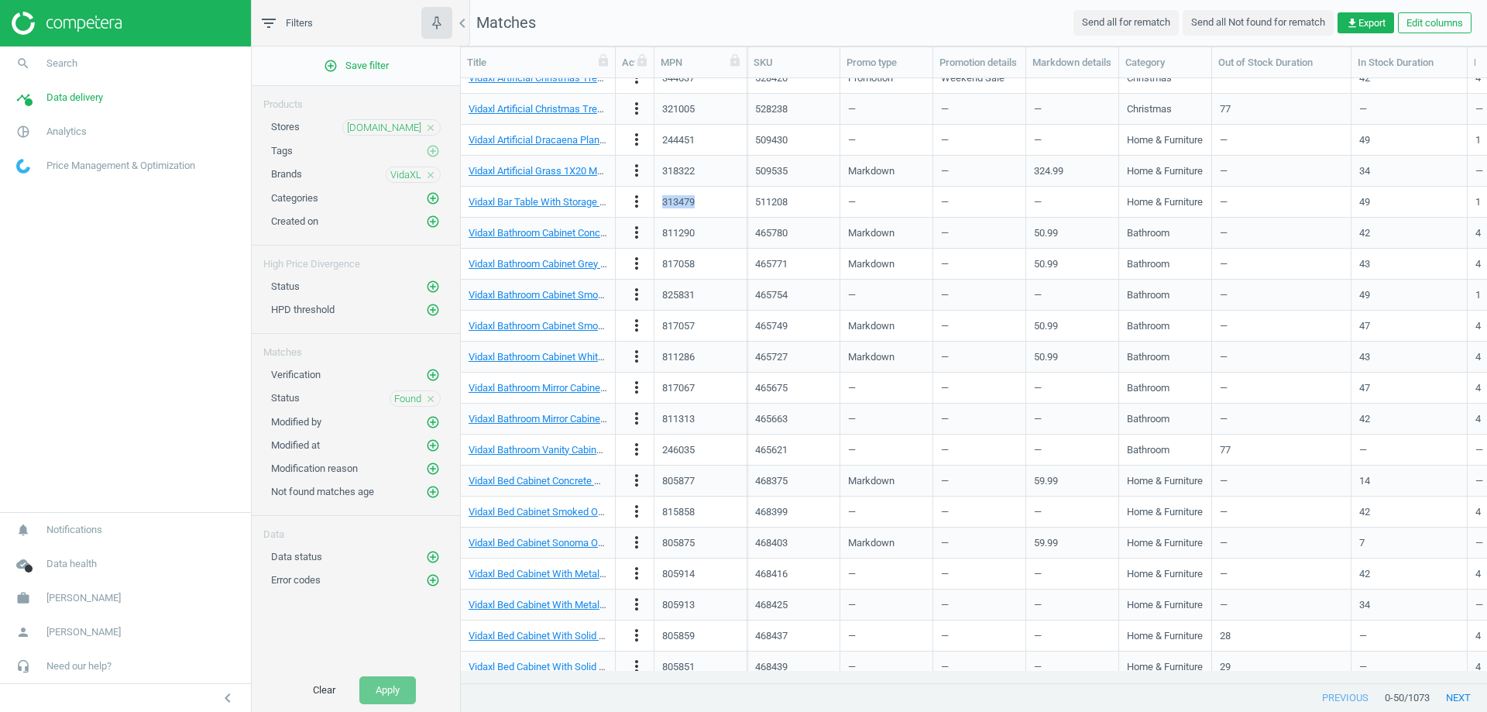
scroll to position [852, 0]
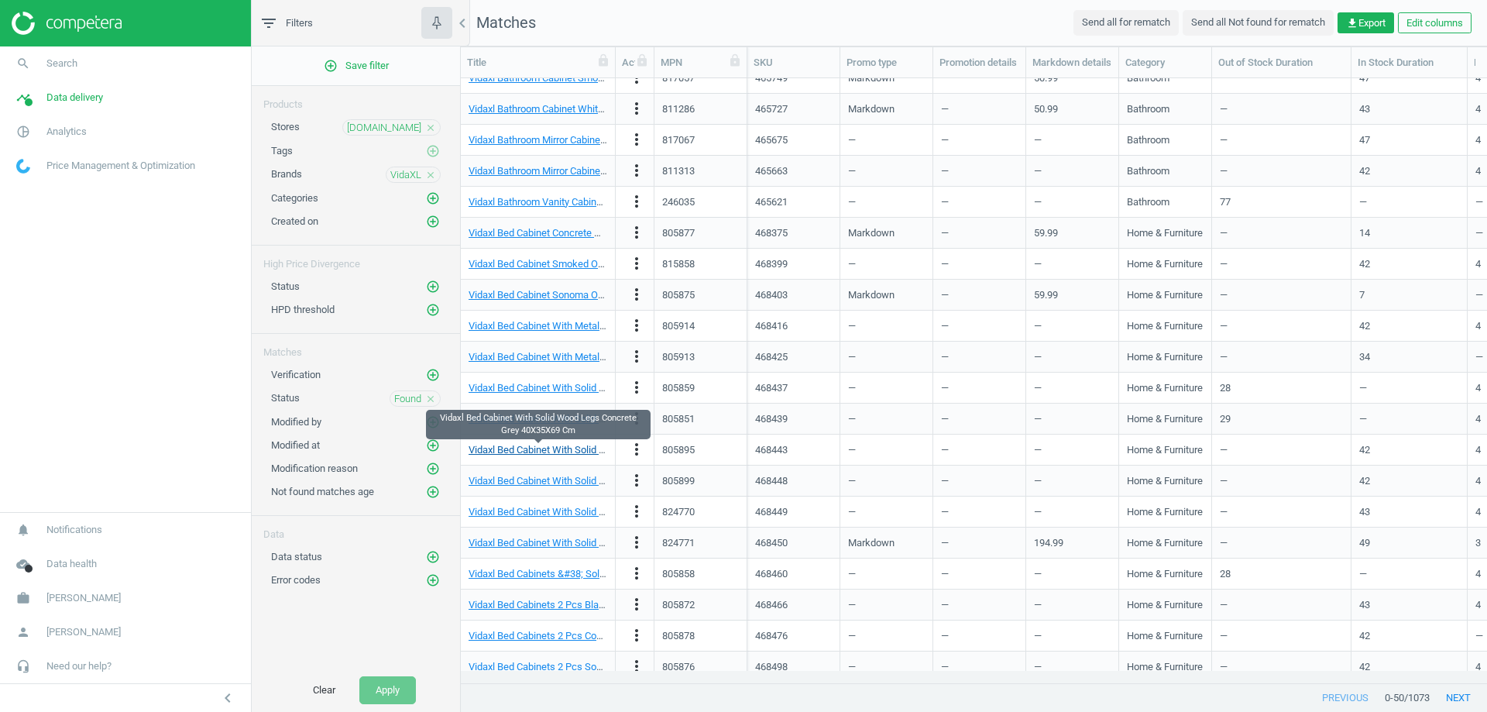
click at [549, 452] on link "Vidaxl Bed Cabinet With Solid Wood Legs Concrete Grey 40X35X69 Cm" at bounding box center [623, 450] width 308 height 12
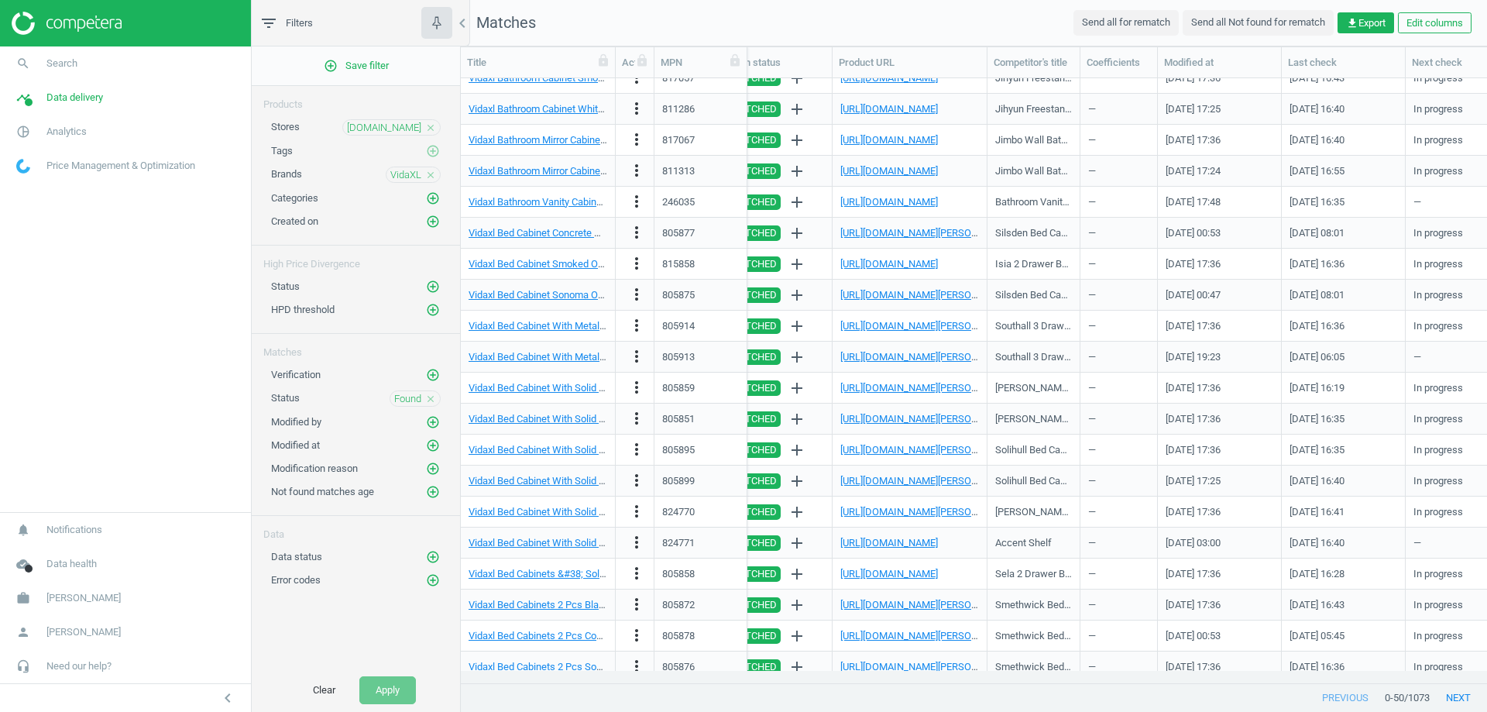
scroll to position [0, 1835]
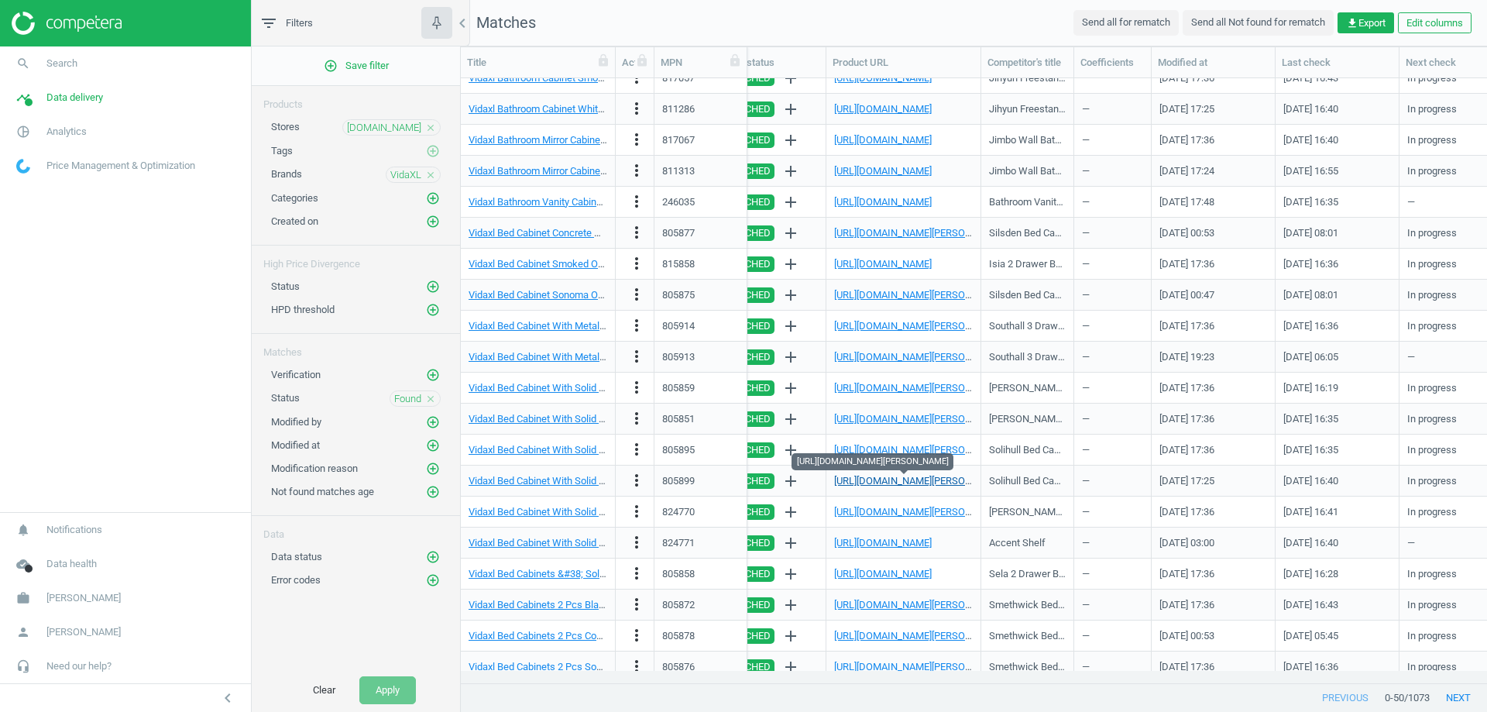
click at [848, 475] on link "[URL][DOMAIN_NAME][PERSON_NAME]" at bounding box center [920, 481] width 172 height 12
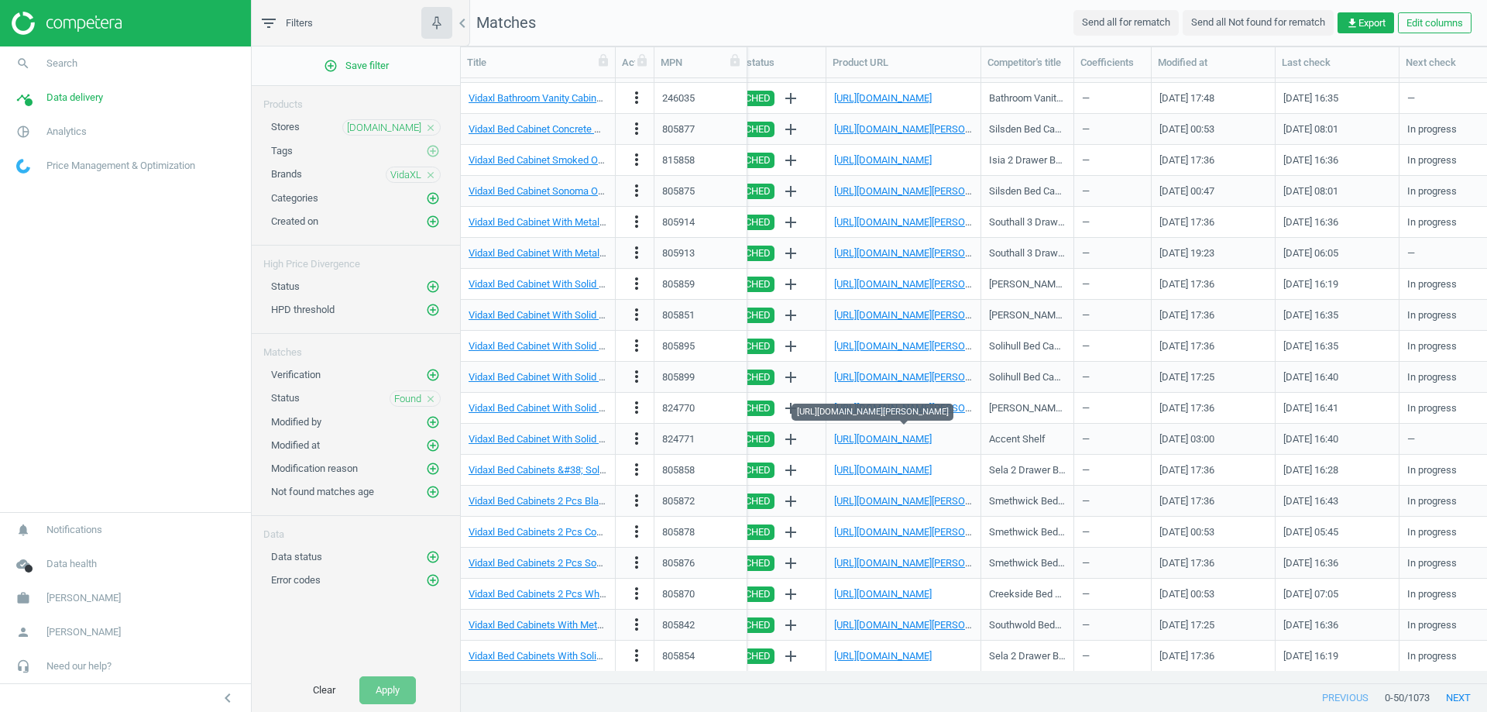
scroll to position [957, 0]
click at [910, 621] on link "[URL][DOMAIN_NAME][PERSON_NAME]" at bounding box center [920, 624] width 172 height 12
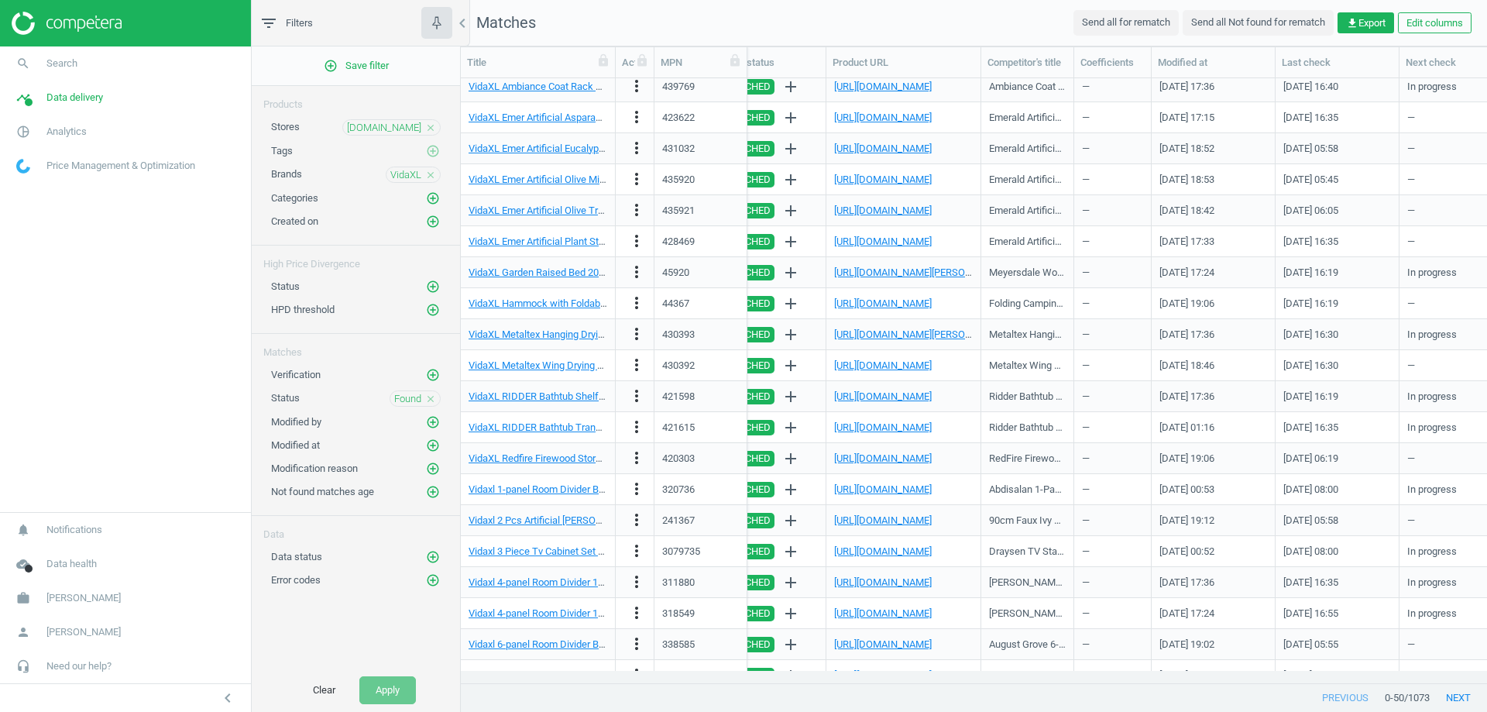
scroll to position [0, 0]
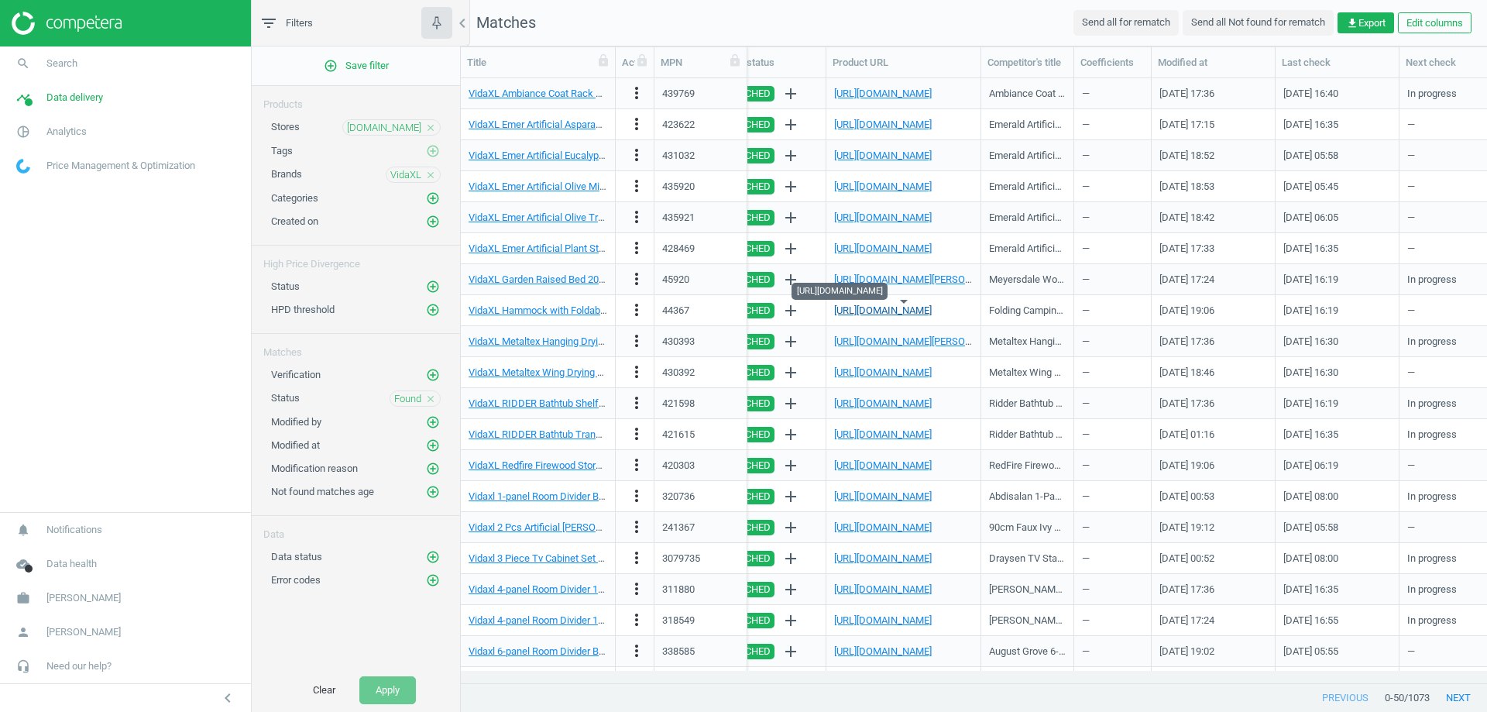
click at [897, 307] on link "[URL][DOMAIN_NAME]" at bounding box center [883, 310] width 98 height 12
click at [678, 311] on div "44367" at bounding box center [675, 311] width 27 height 14
copy div "44367"
drag, startPoint x: 1072, startPoint y: 64, endPoint x: 1223, endPoint y: 42, distance: 151.9
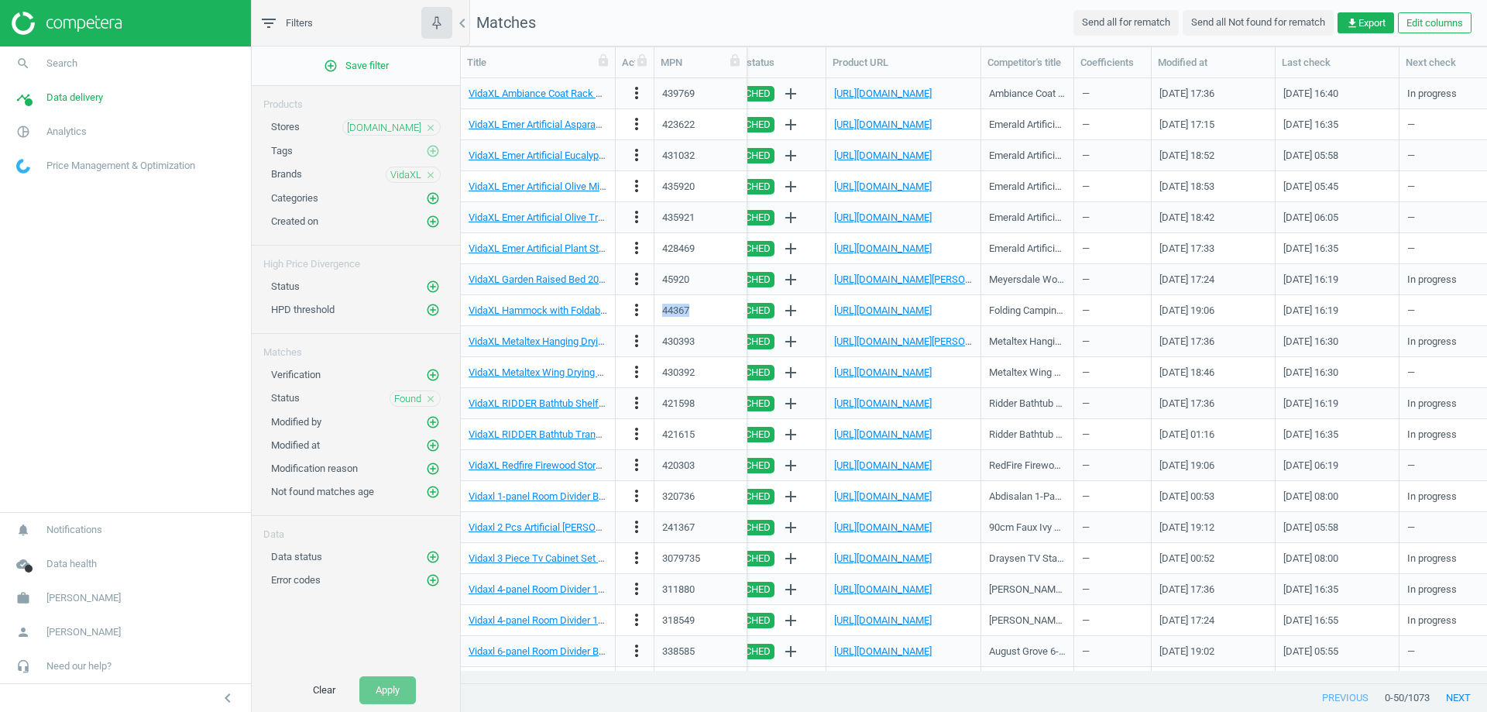
click at [1223, 42] on div "Matches Send all for rematch Send all Not found for rematch get_app Export Edit…" at bounding box center [974, 356] width 1027 height 712
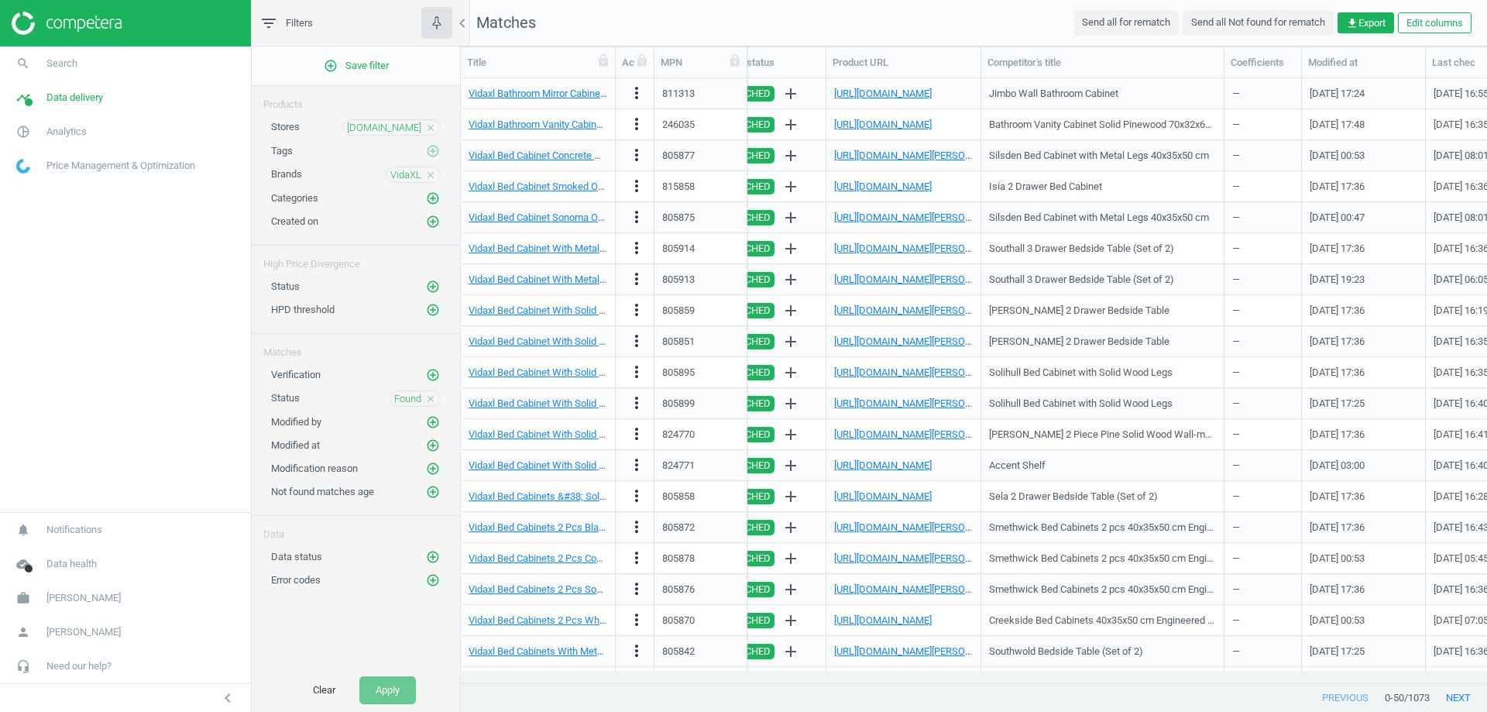
scroll to position [957, 0]
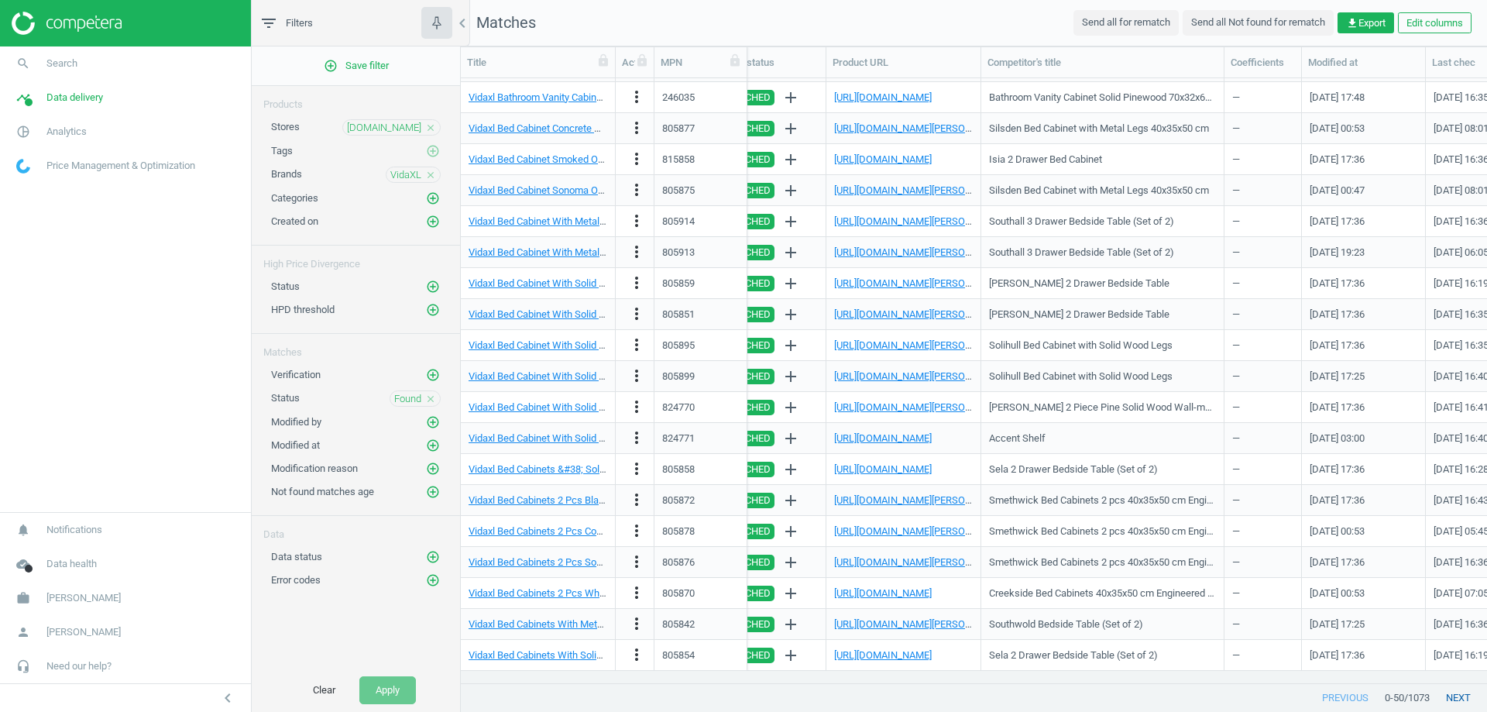
click at [1477, 700] on button "next" at bounding box center [1458, 698] width 57 height 28
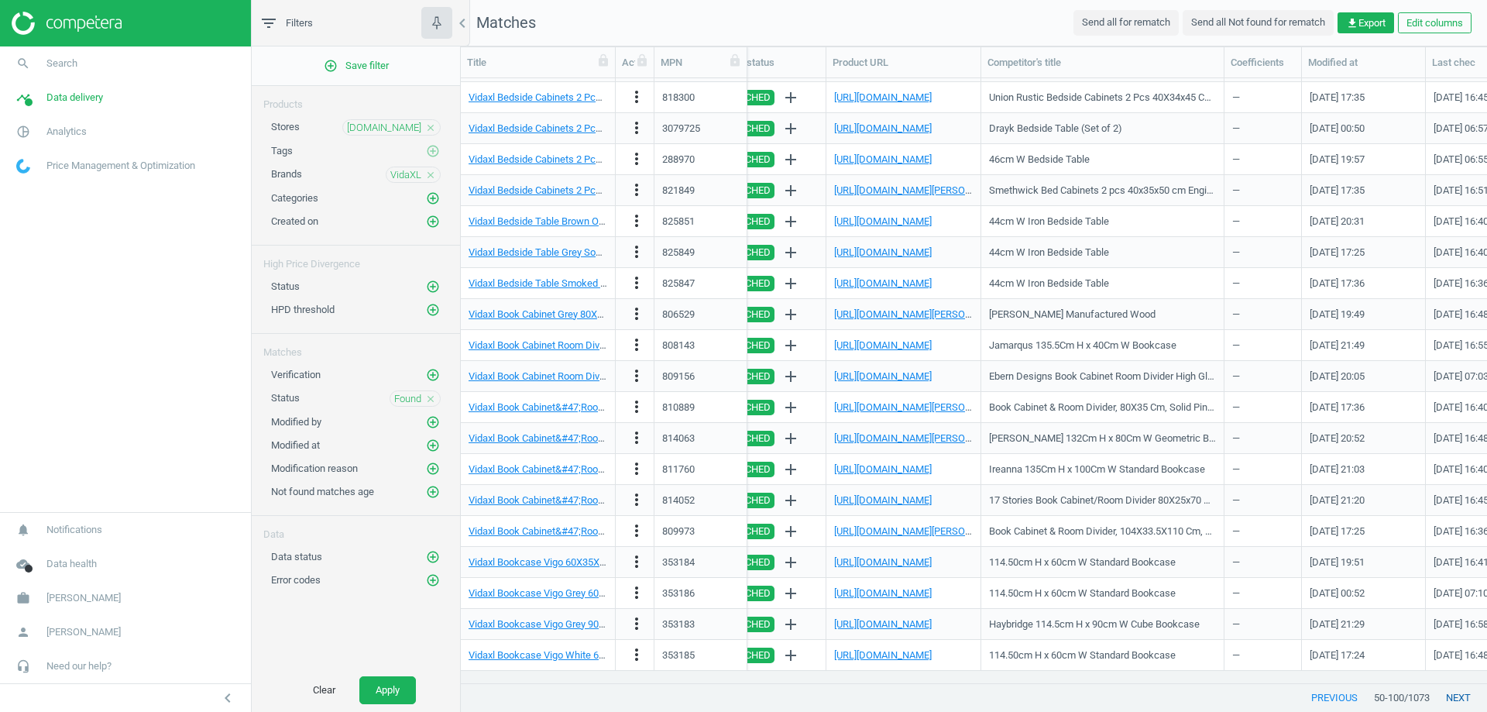
click at [1465, 702] on button "next" at bounding box center [1458, 698] width 57 height 28
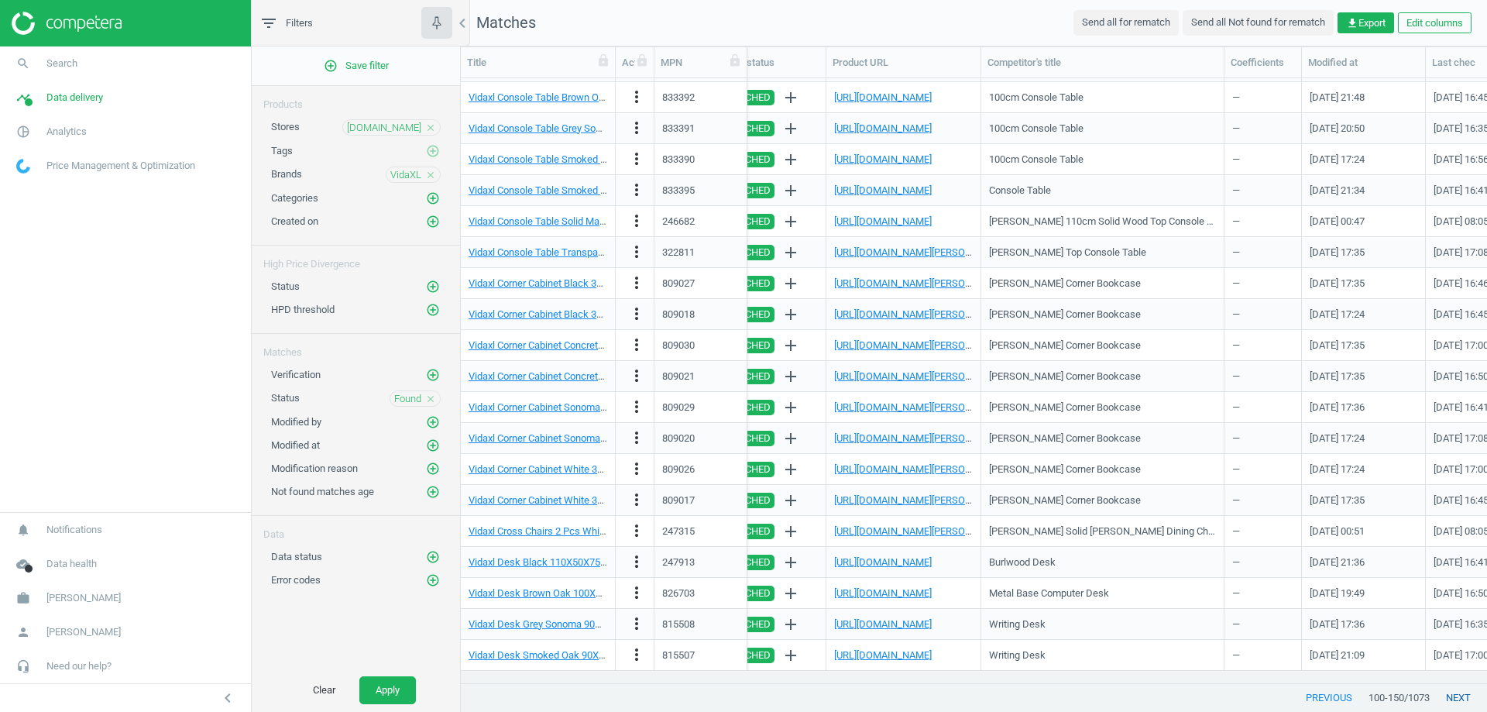
click at [1465, 702] on button "next" at bounding box center [1458, 698] width 57 height 28
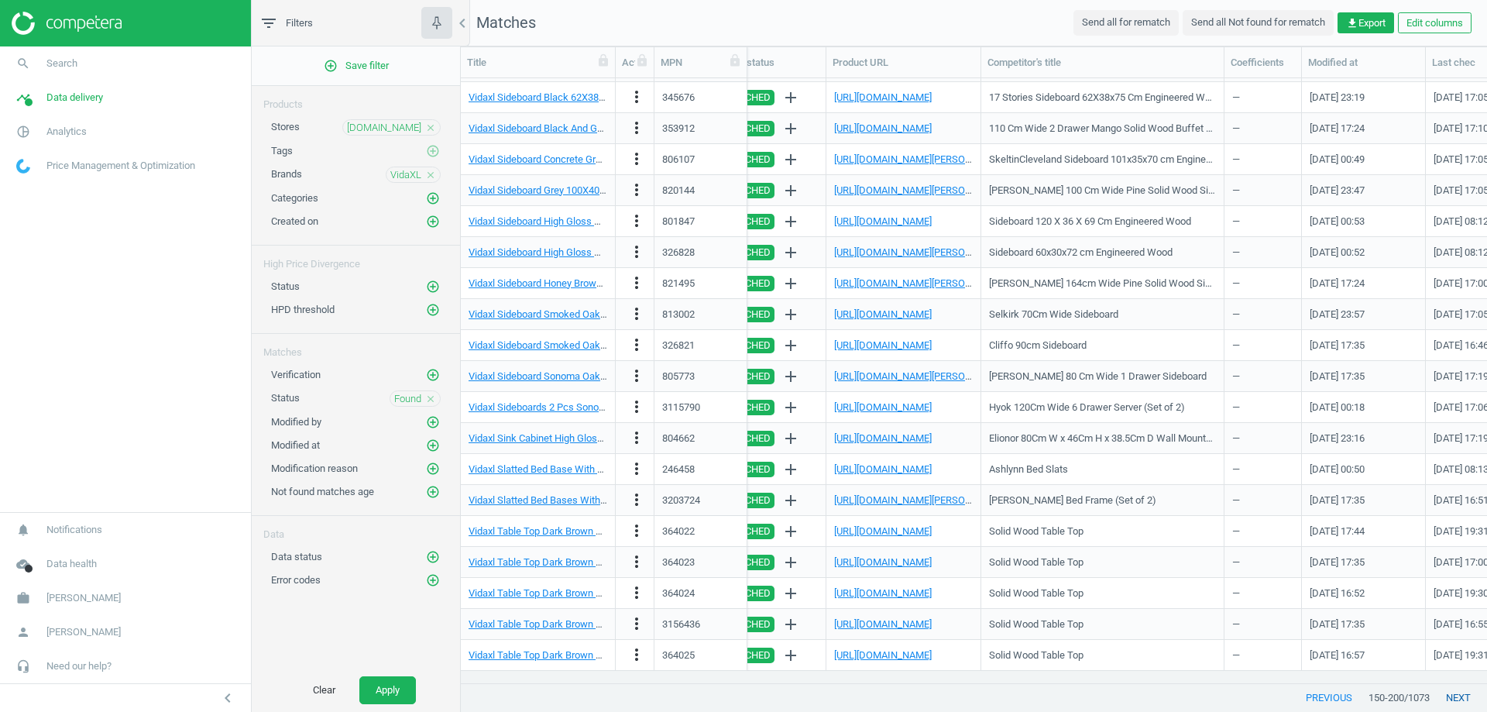
click at [1465, 702] on button "next" at bounding box center [1458, 698] width 57 height 28
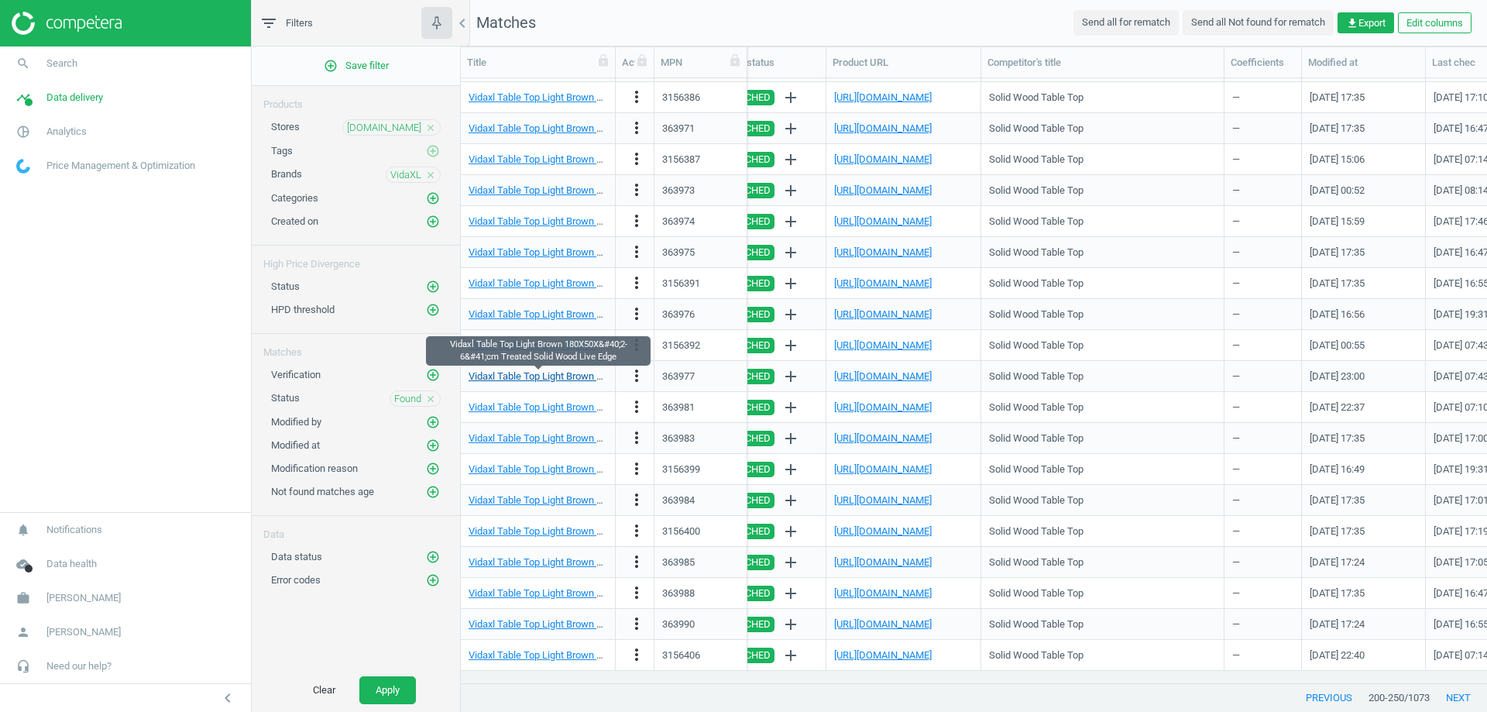
click at [553, 382] on link "Vidaxl Table Top Light Brown 180X50X&#40;2-6&#41;cm Treated Solid Wood Live Edge" at bounding box center [658, 376] width 379 height 12
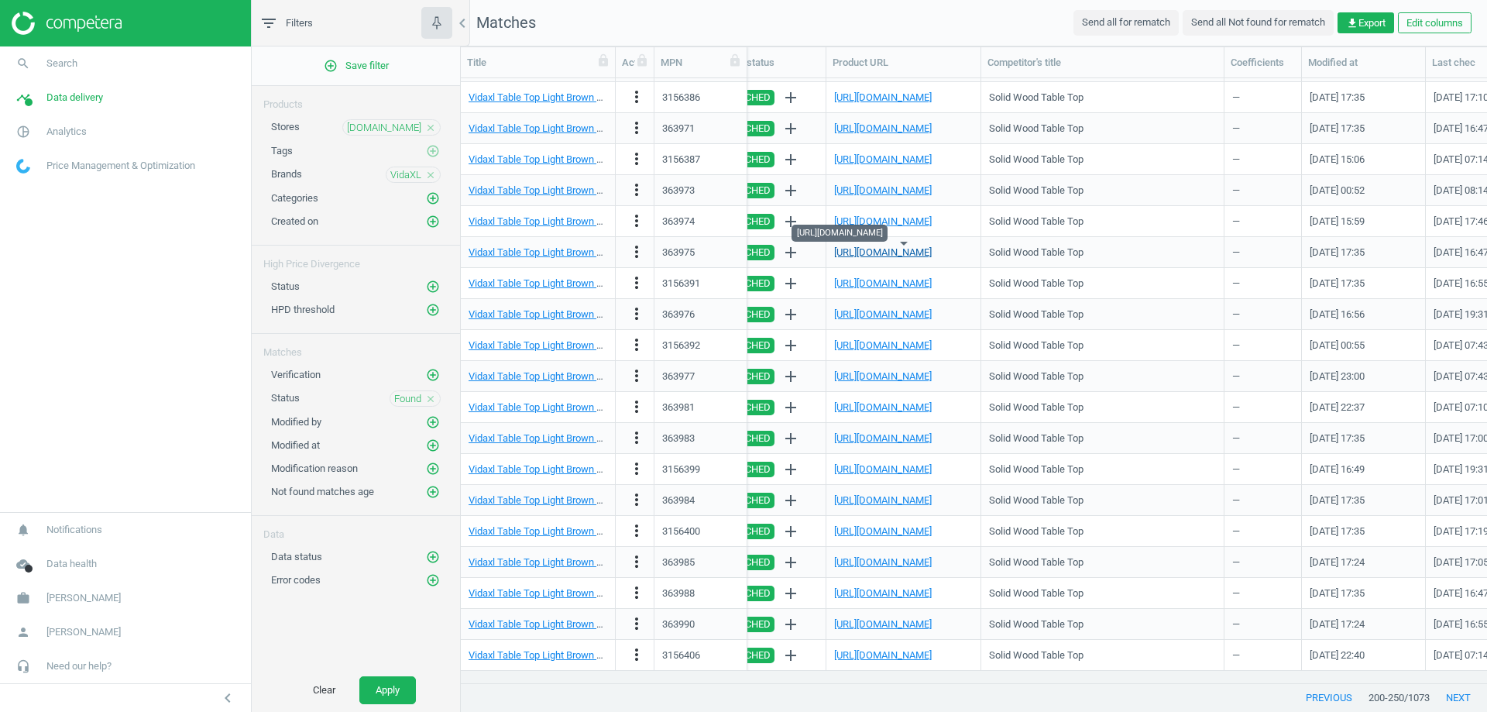
click at [913, 251] on link "[URL][DOMAIN_NAME]" at bounding box center [883, 252] width 98 height 12
click at [680, 253] on div "363975" at bounding box center [678, 253] width 33 height 14
copy div "363975"
